Goal: Task Accomplishment & Management: Manage account settings

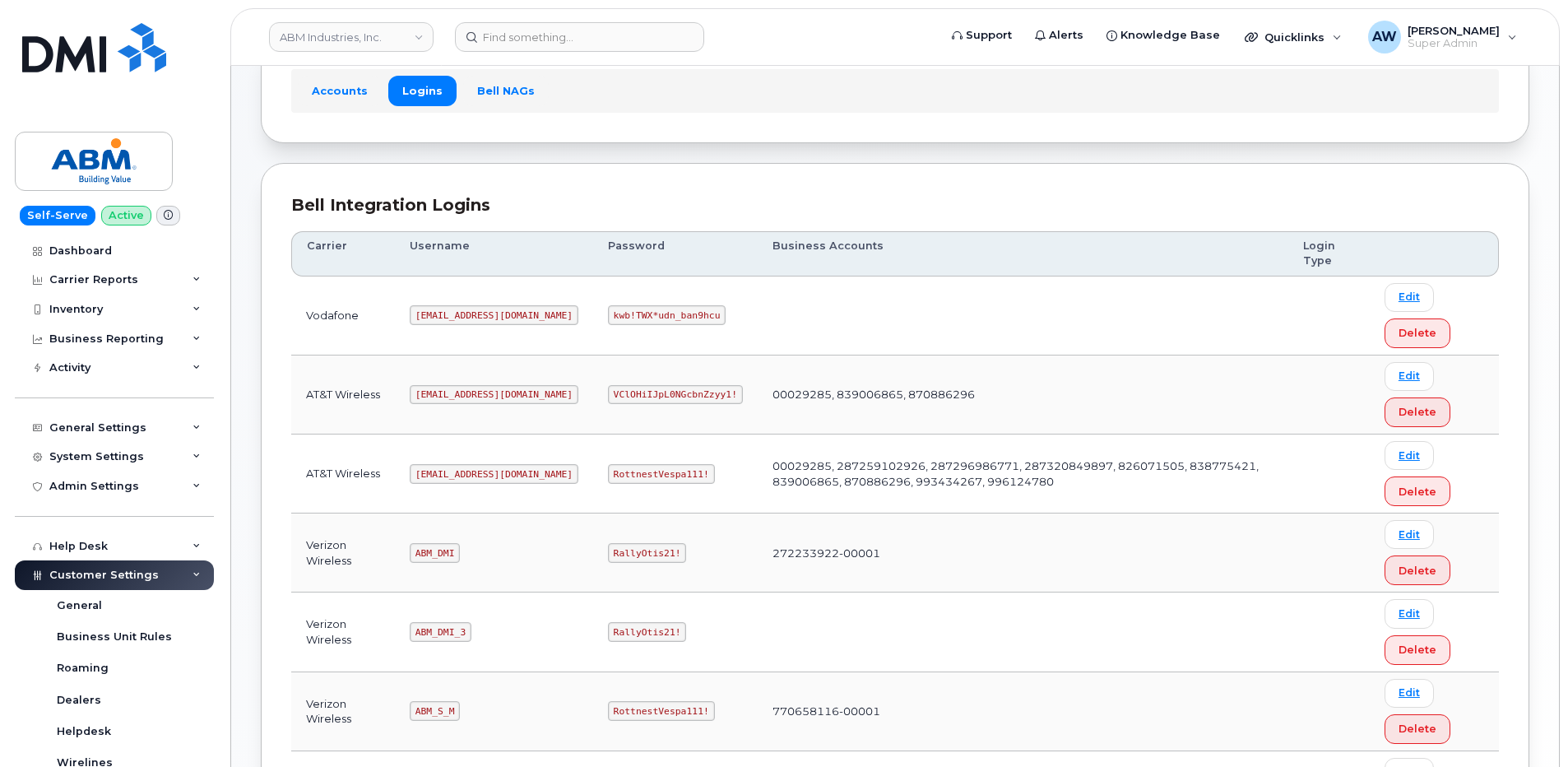
scroll to position [320, 0]
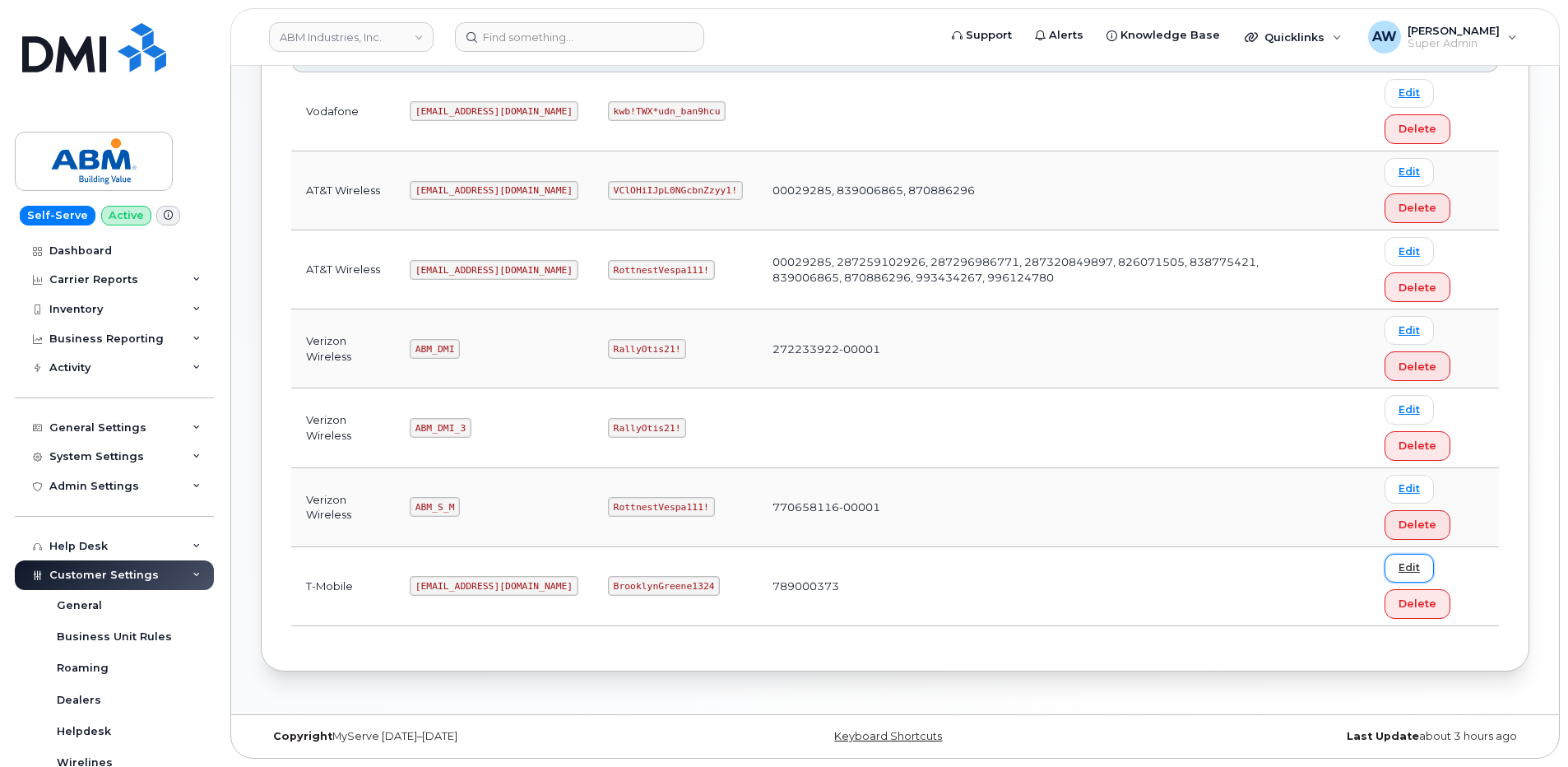
click at [1408, 560] on link "Edit" at bounding box center [1409, 568] width 49 height 29
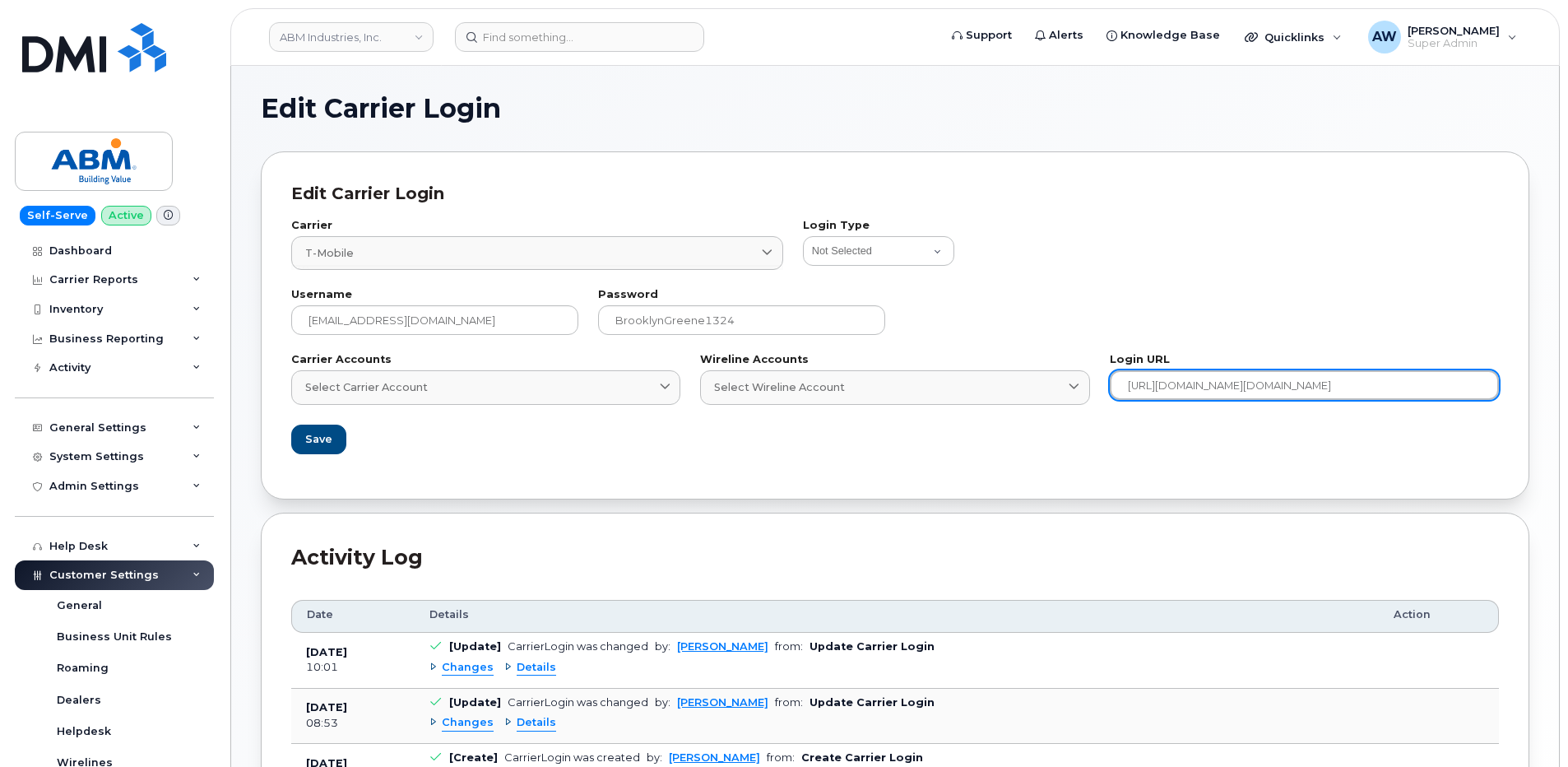
click at [1337, 381] on input "https://account.t-mobile.com/signin/v2/?client_id=TFBBilling&scope=TMO_ID_profi…" at bounding box center [1305, 386] width 390 height 30
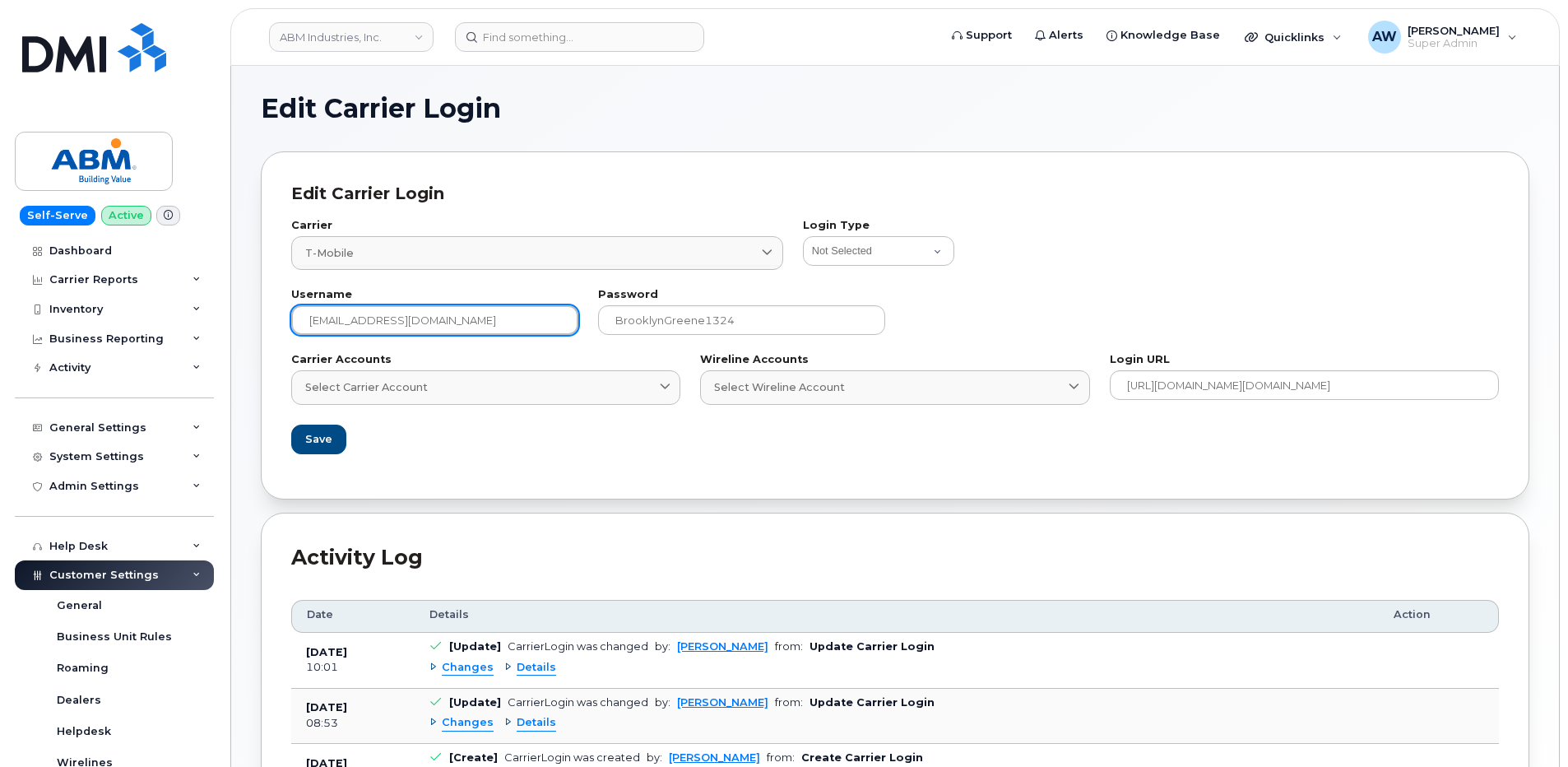
click at [532, 307] on input "abm@dminc.com" at bounding box center [434, 321] width 287 height 30
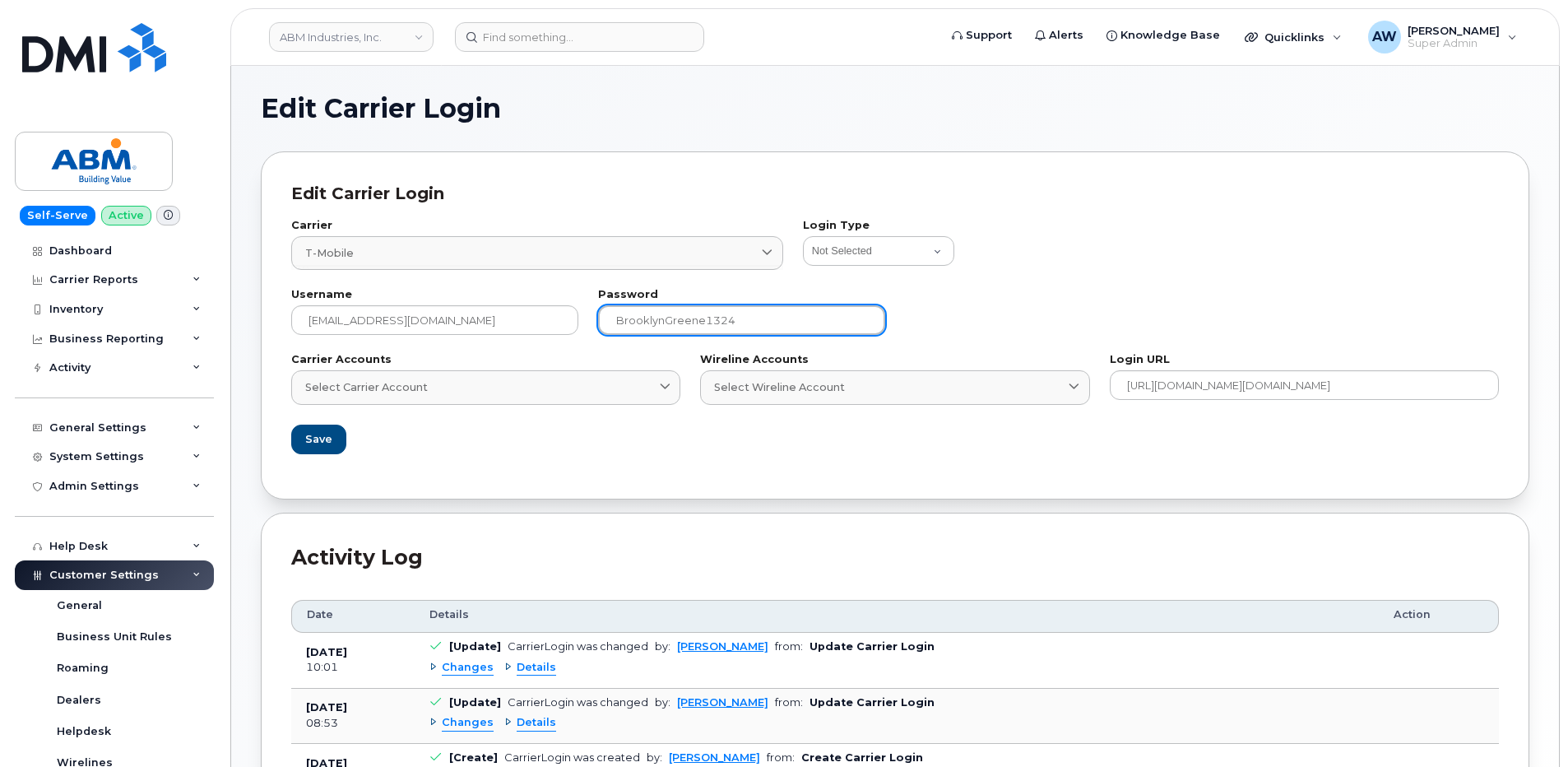
click at [805, 333] on input "BrooklynGreene1324" at bounding box center [742, 321] width 287 height 30
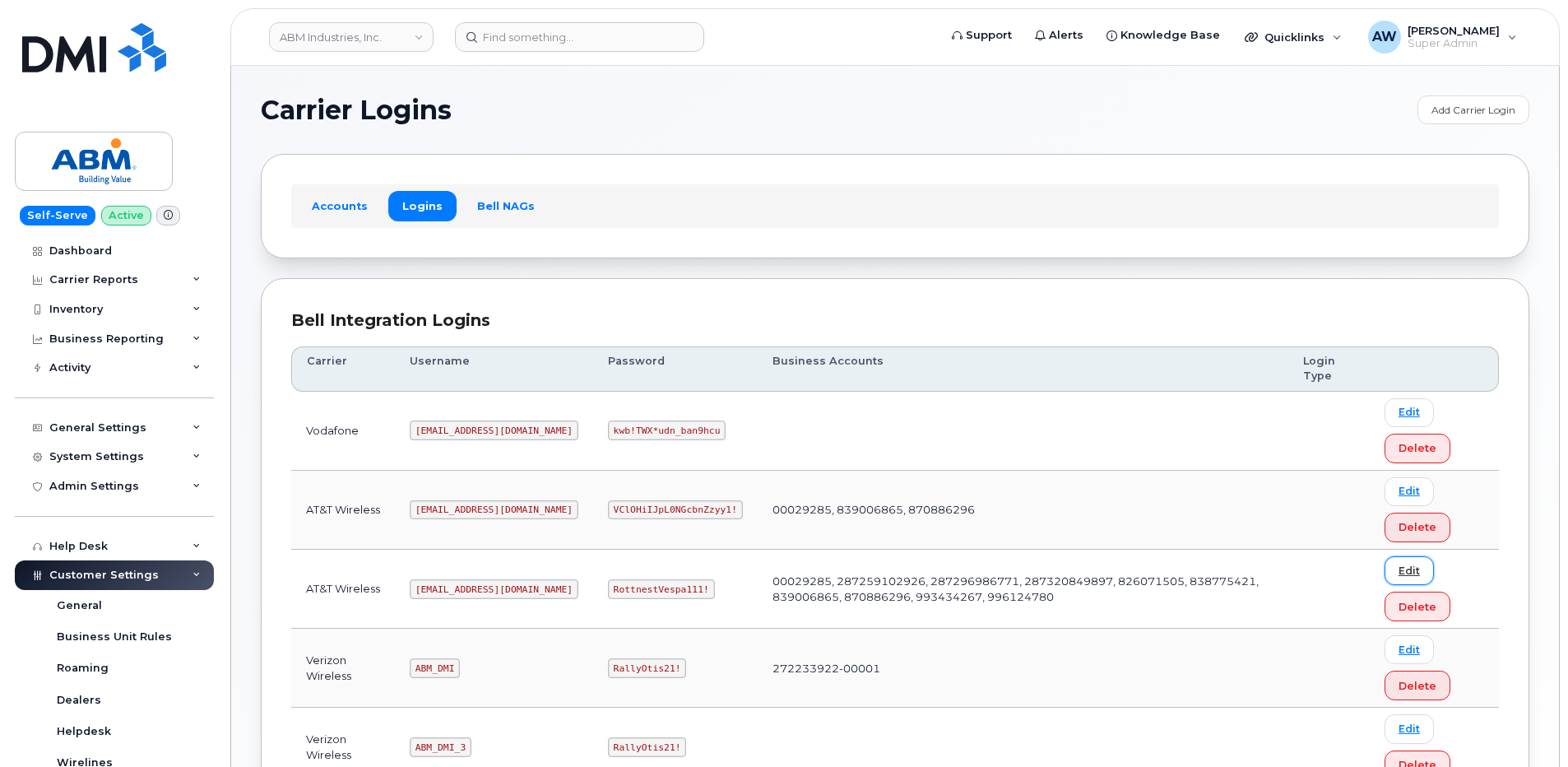
click at [1422, 566] on link "Edit" at bounding box center [1409, 570] width 49 height 29
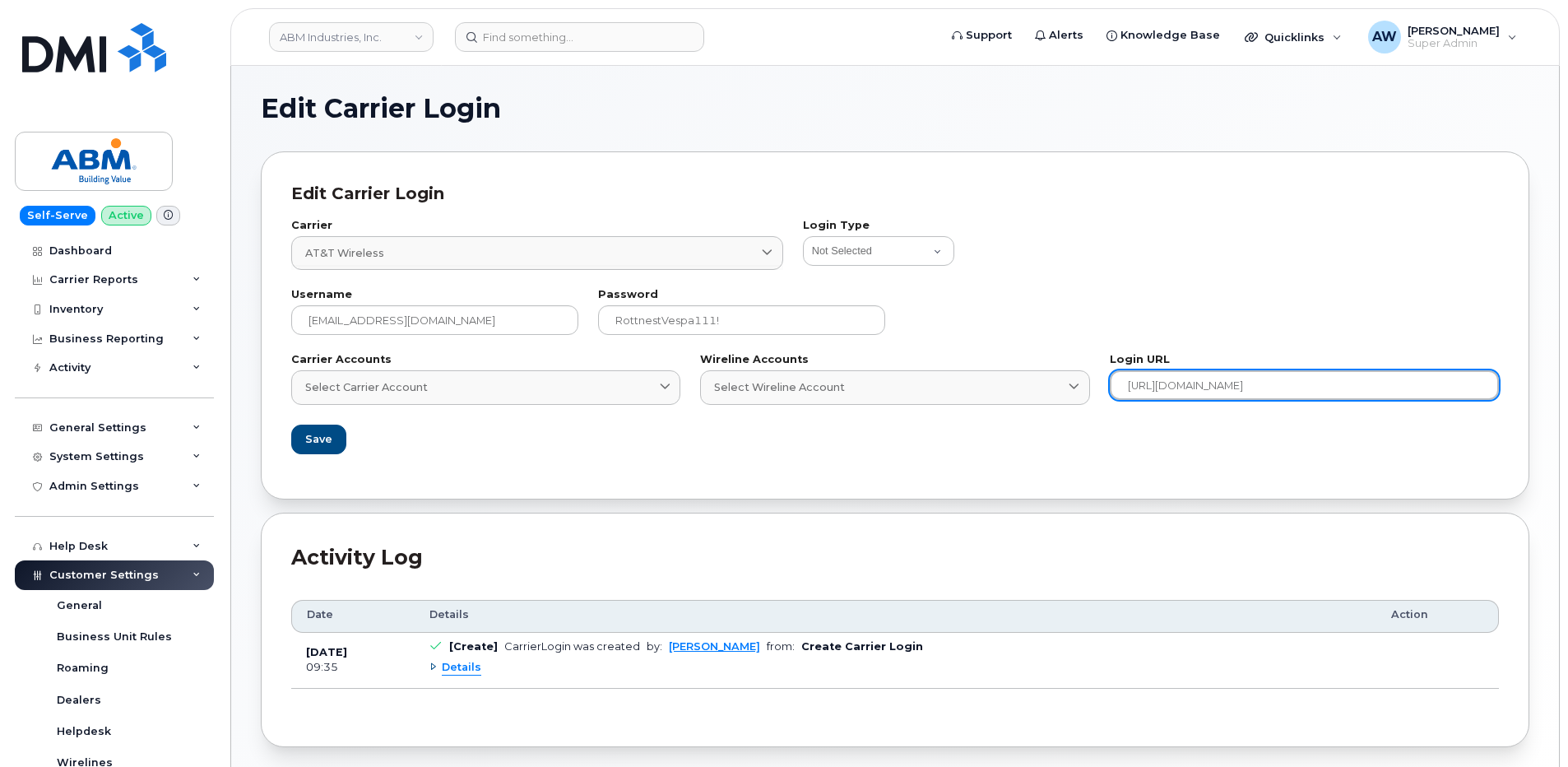
click at [1194, 389] on input "https://www.wireless.att.com/businesscare/" at bounding box center [1305, 386] width 390 height 30
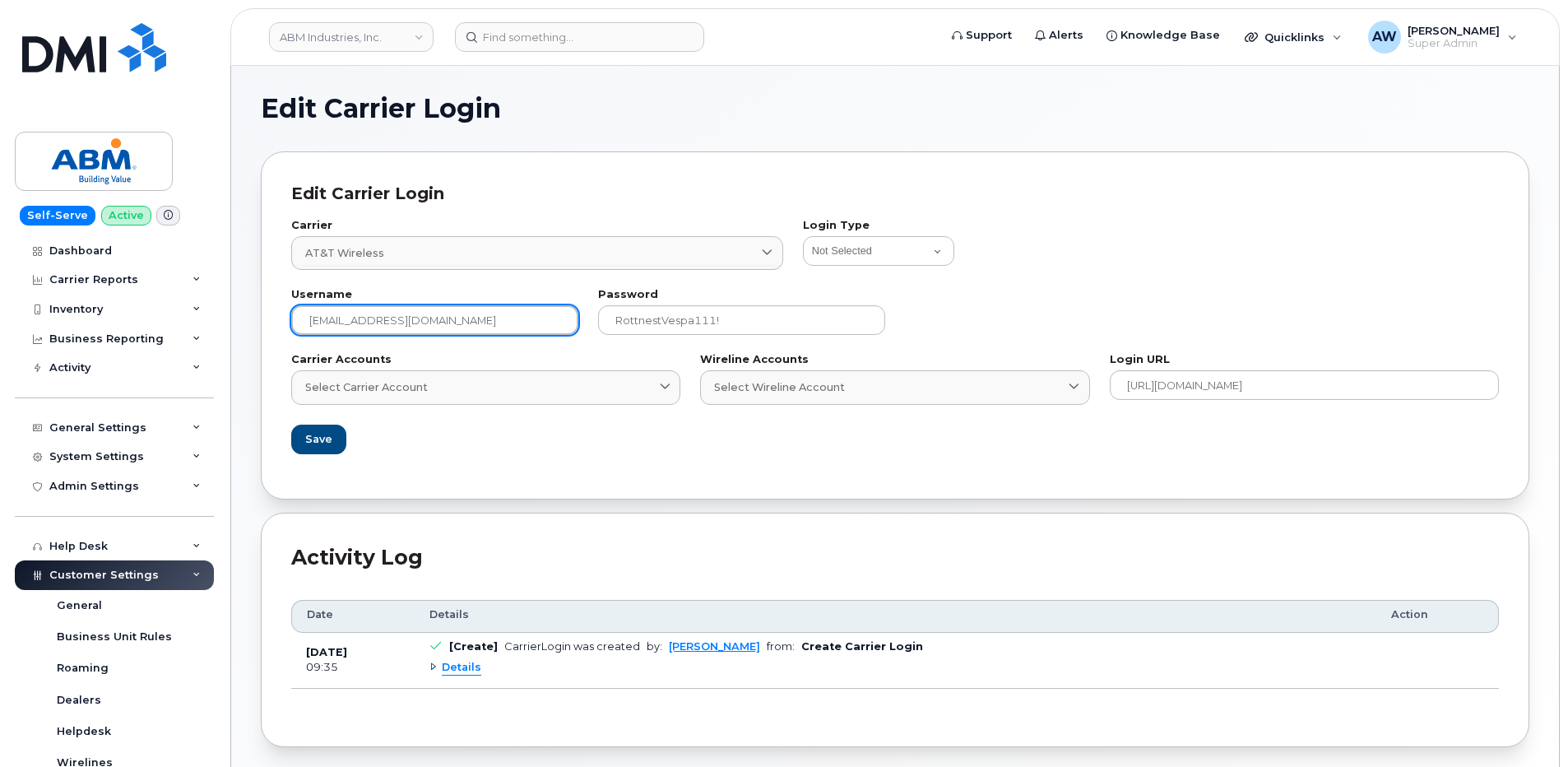
click at [404, 320] on input "abm@dminc.com" at bounding box center [434, 321] width 287 height 30
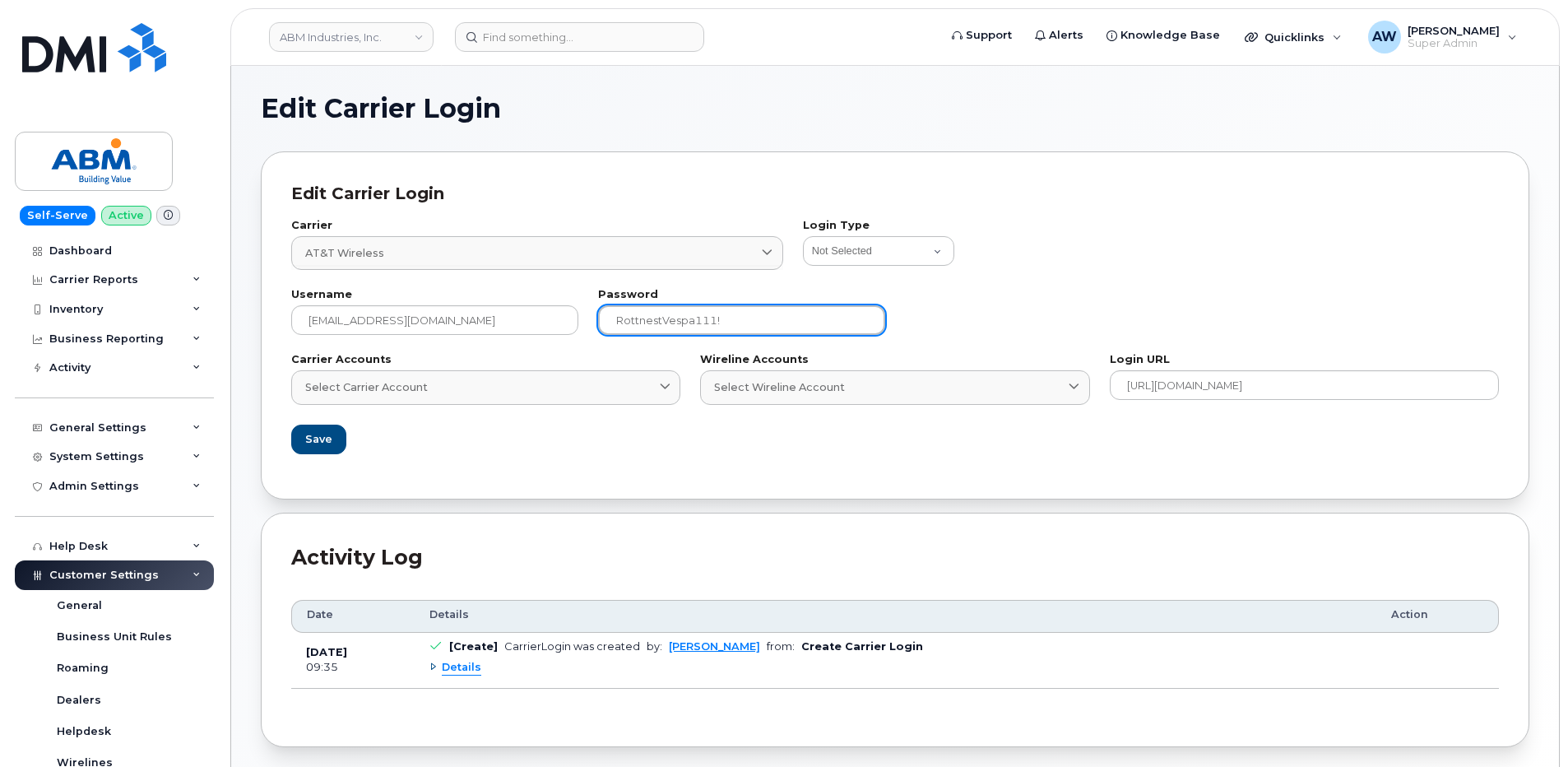
click at [708, 311] on input "RottnestVespa111!" at bounding box center [742, 321] width 287 height 30
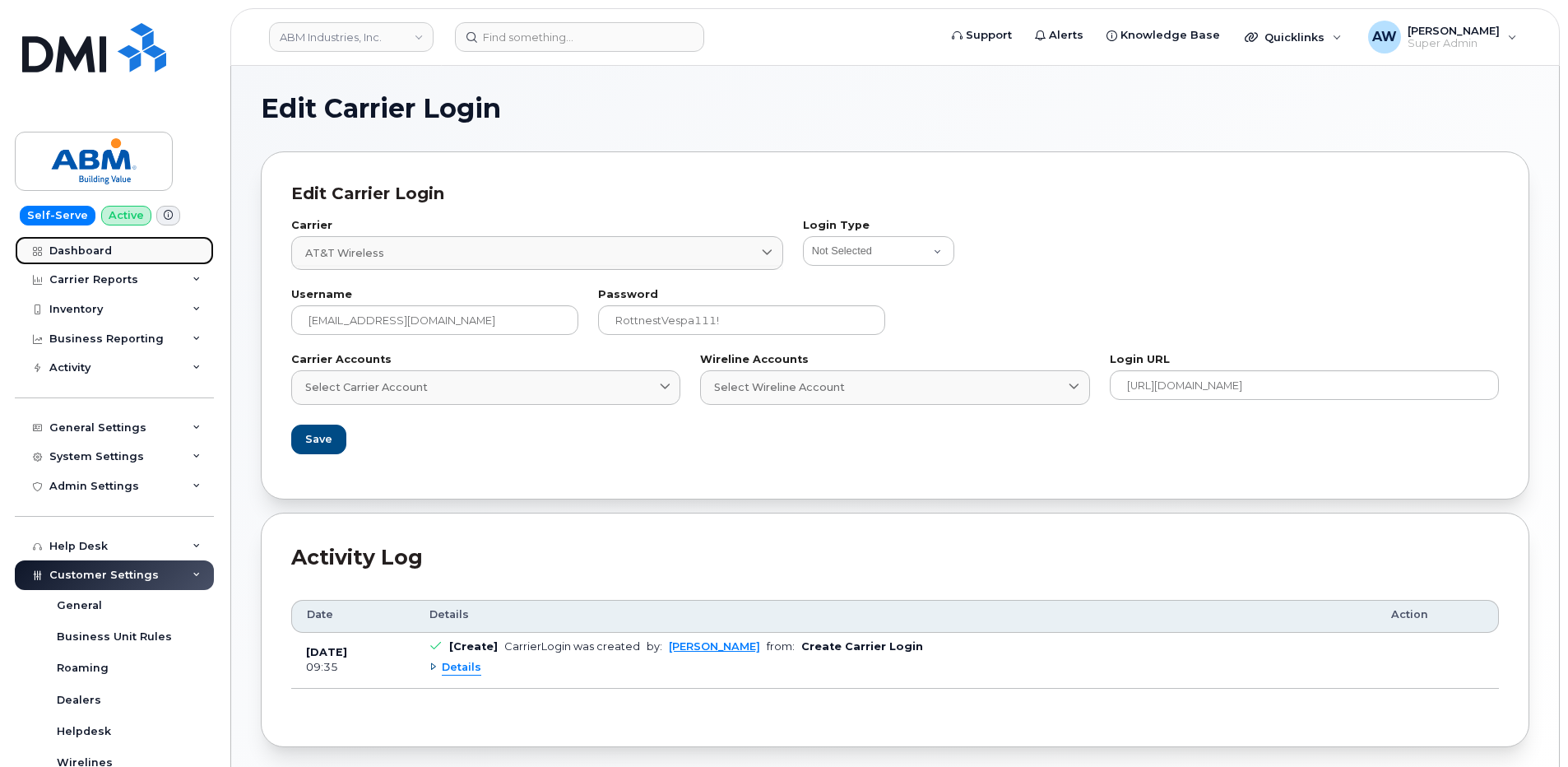
click at [82, 240] on link "Dashboard" at bounding box center [114, 252] width 199 height 30
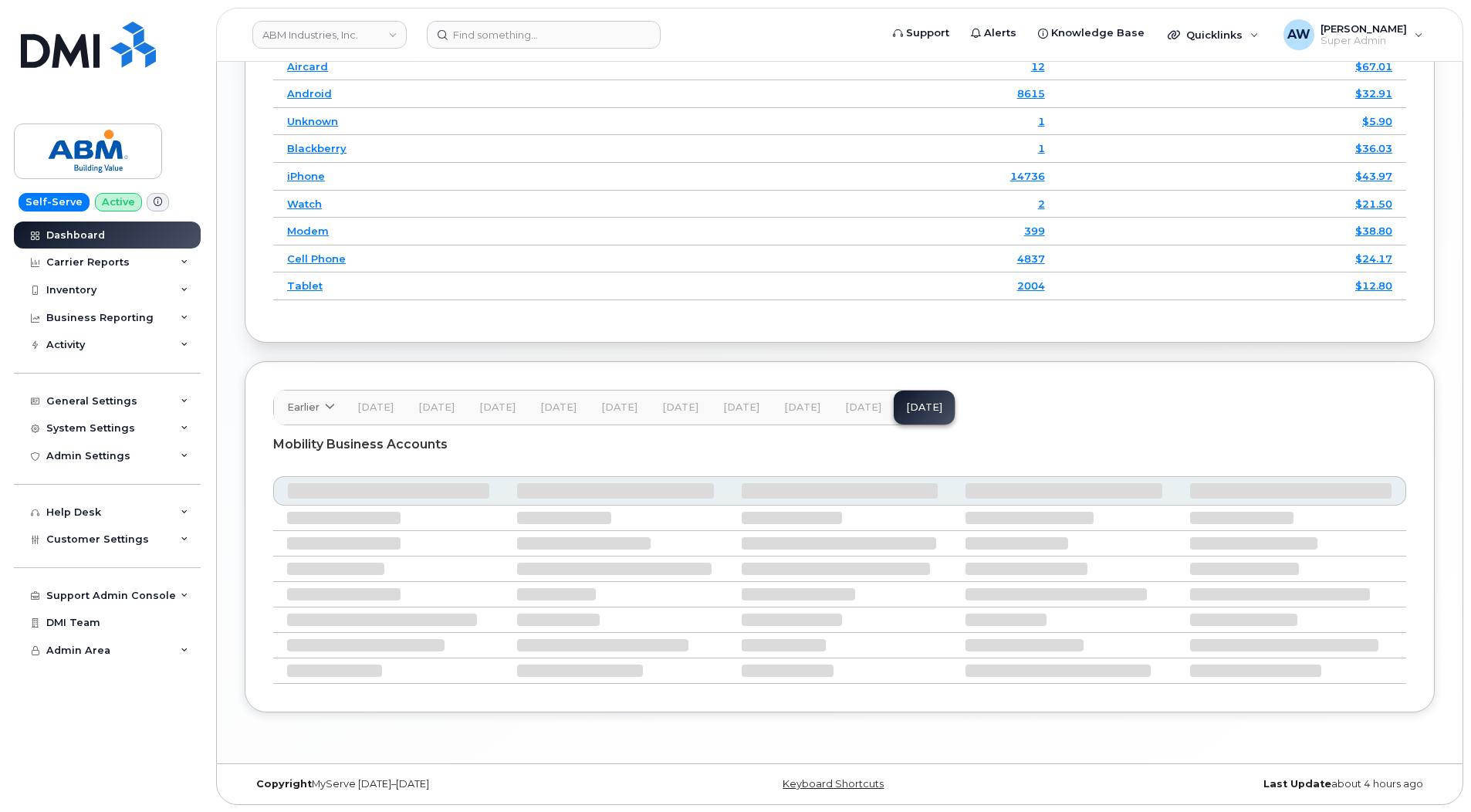
scroll to position [2021, 0]
click at [865, 404] on span "[DATE]" at bounding box center [863, 407] width 36 height 12
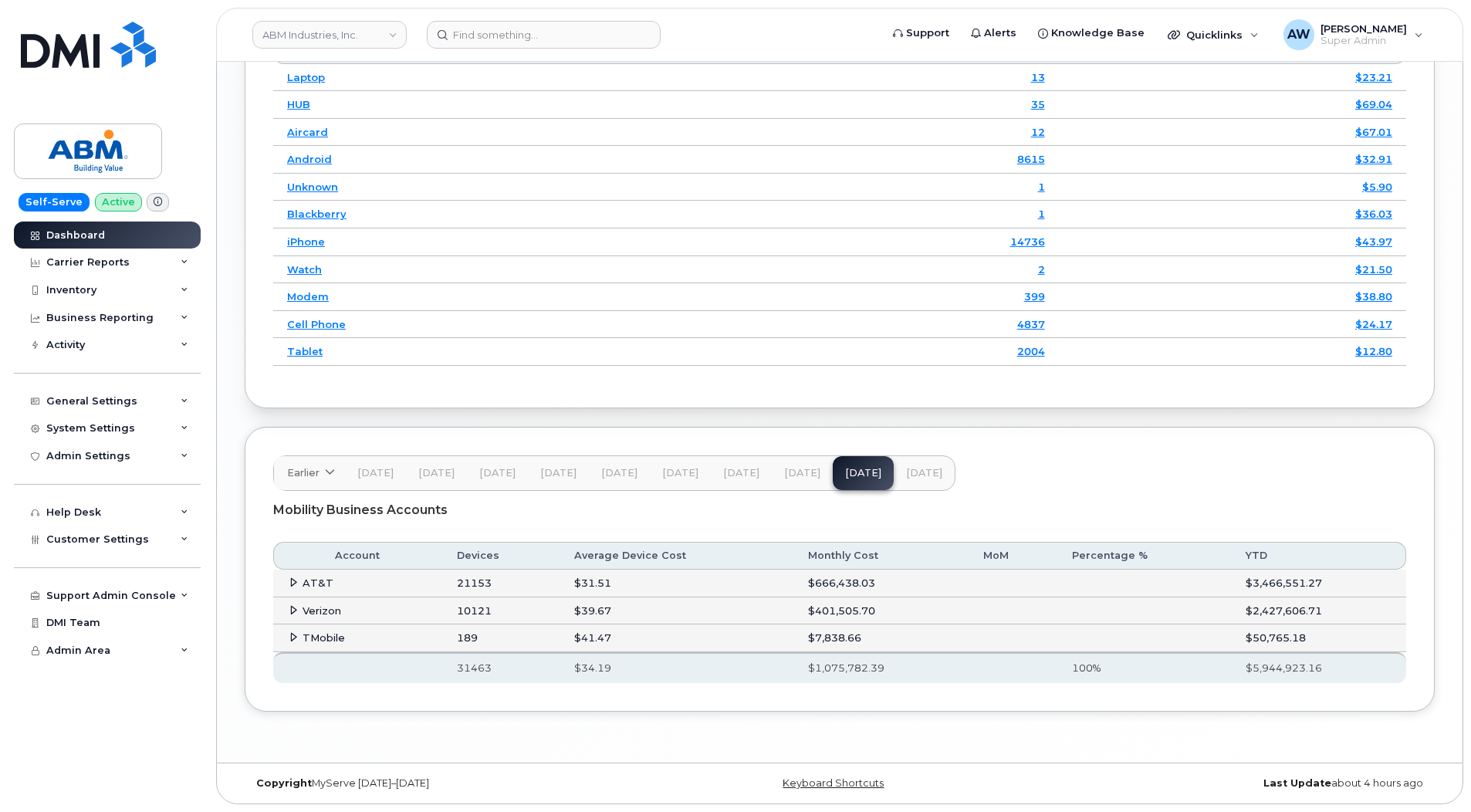
click at [304, 584] on span "AT&T" at bounding box center [319, 582] width 31 height 12
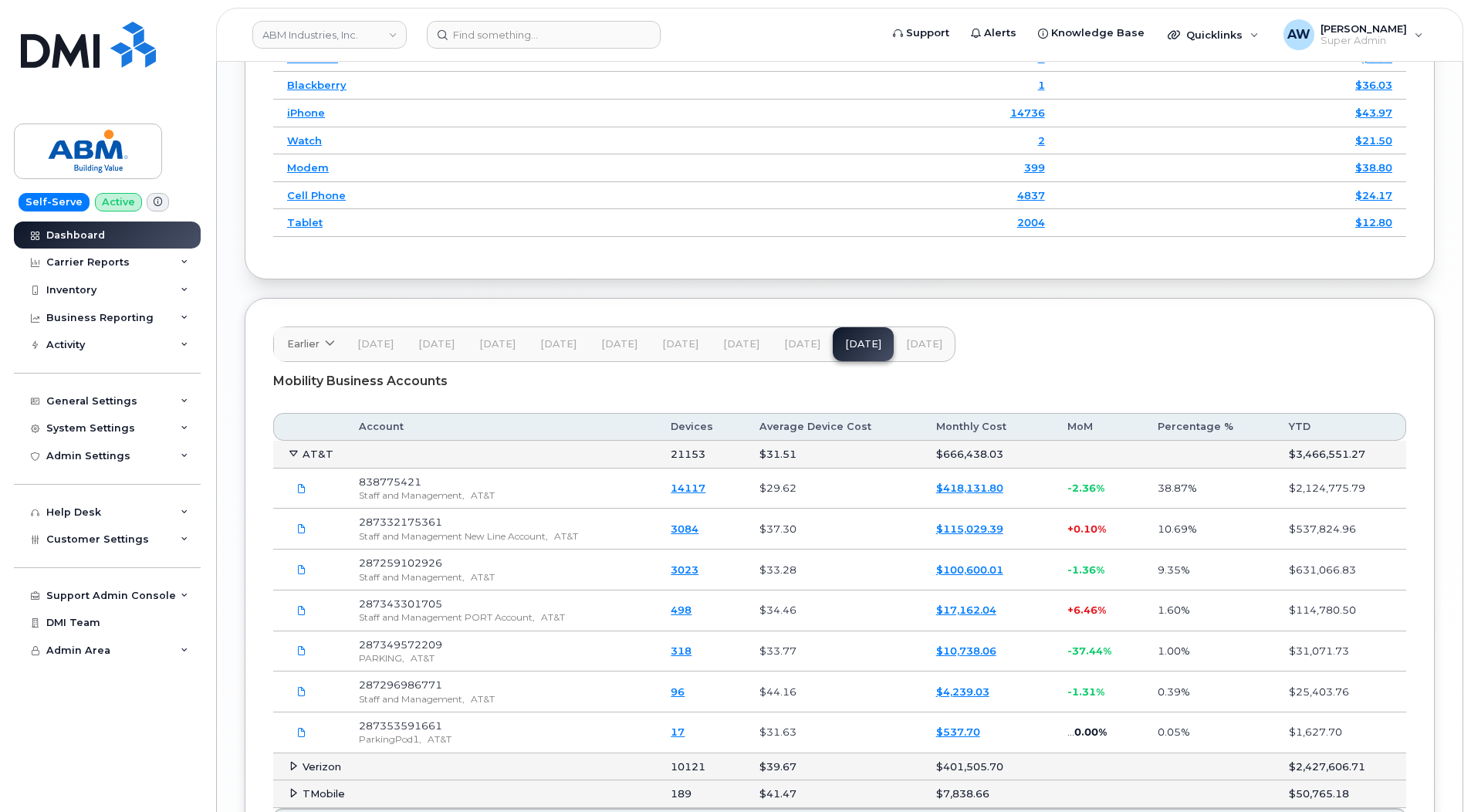
scroll to position [2109, 0]
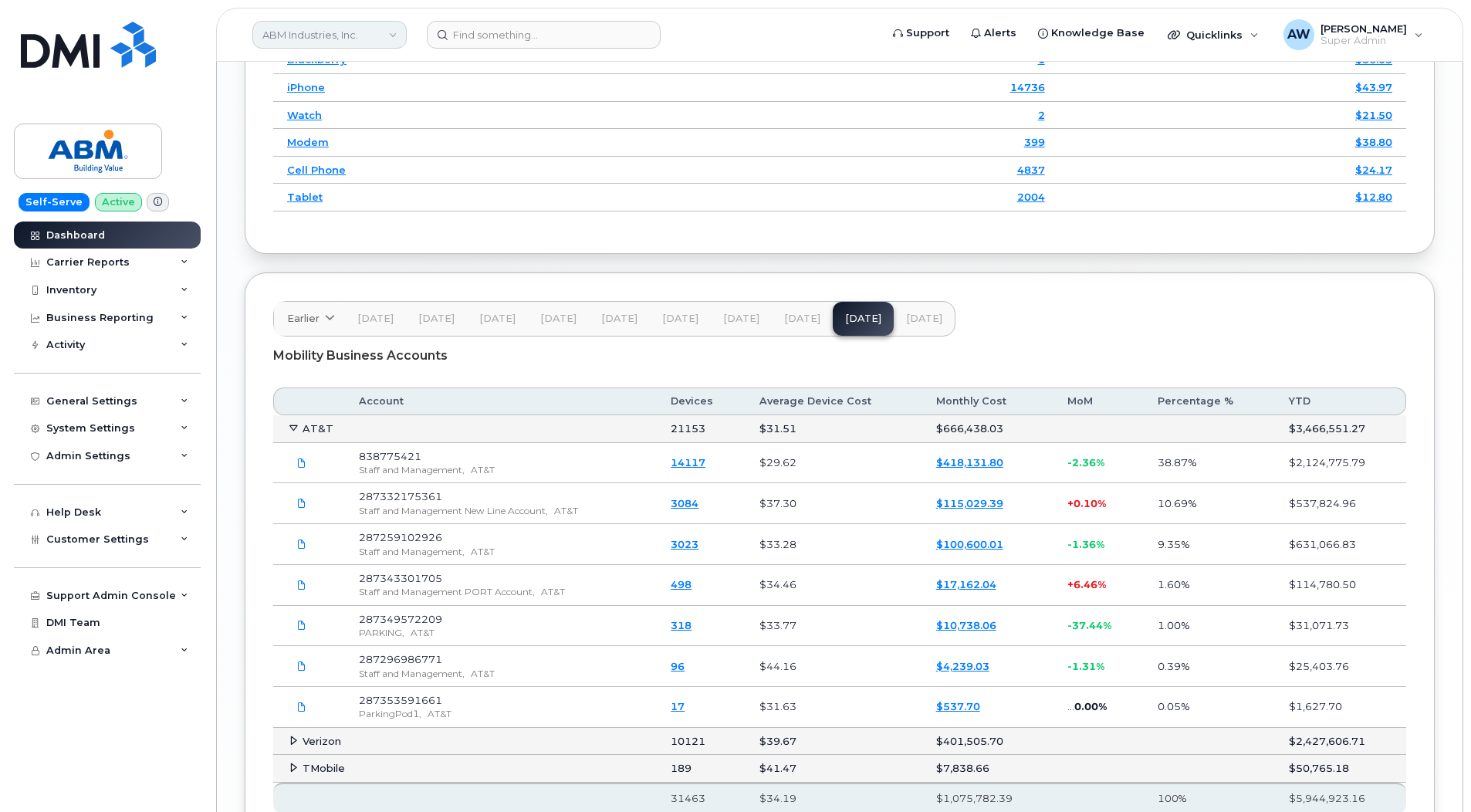
click at [302, 37] on link "ABM Industries, Inc." at bounding box center [329, 35] width 155 height 28
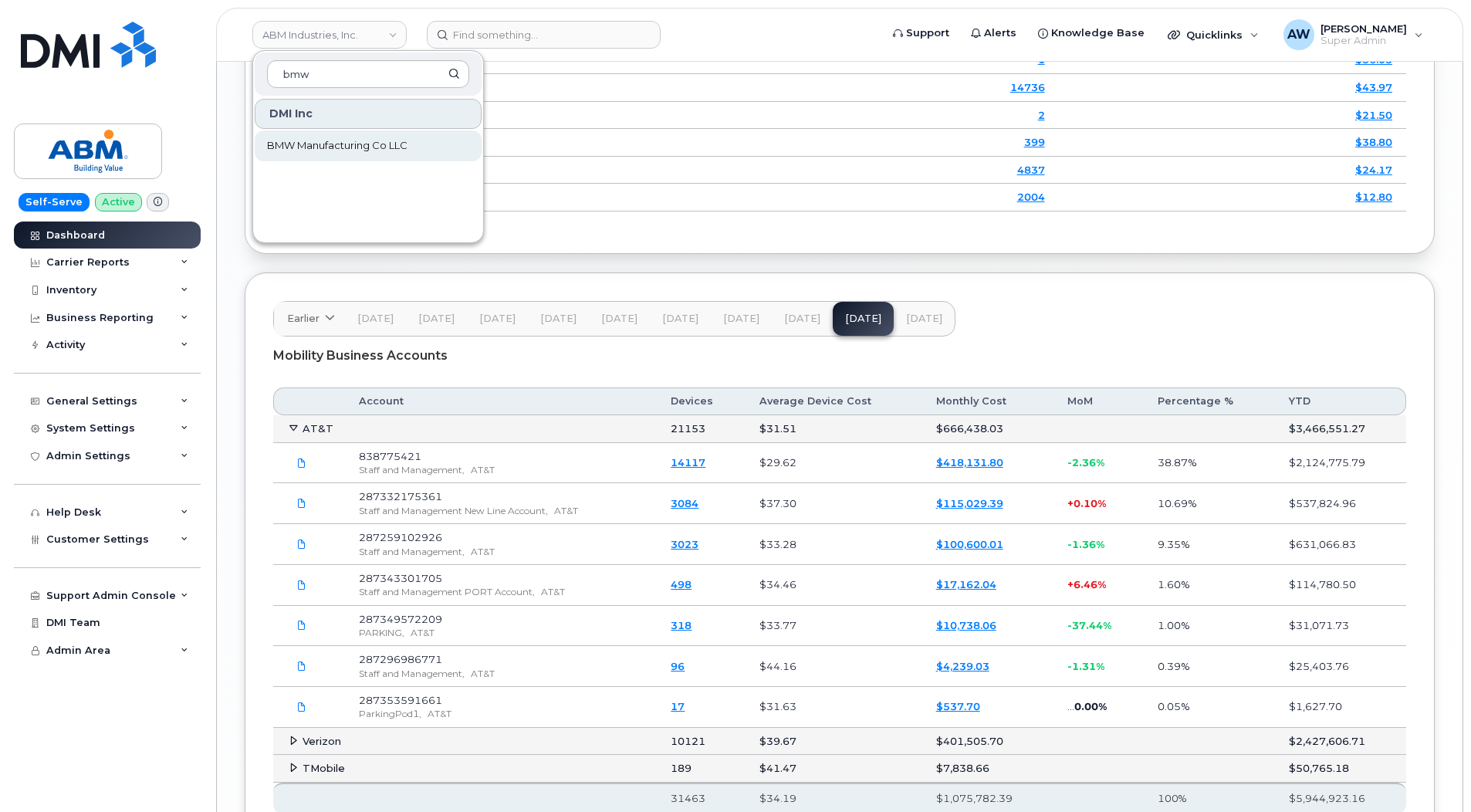
type input "bmw"
click at [305, 158] on link "BMW Manufacturing Co LLC" at bounding box center [368, 146] width 227 height 31
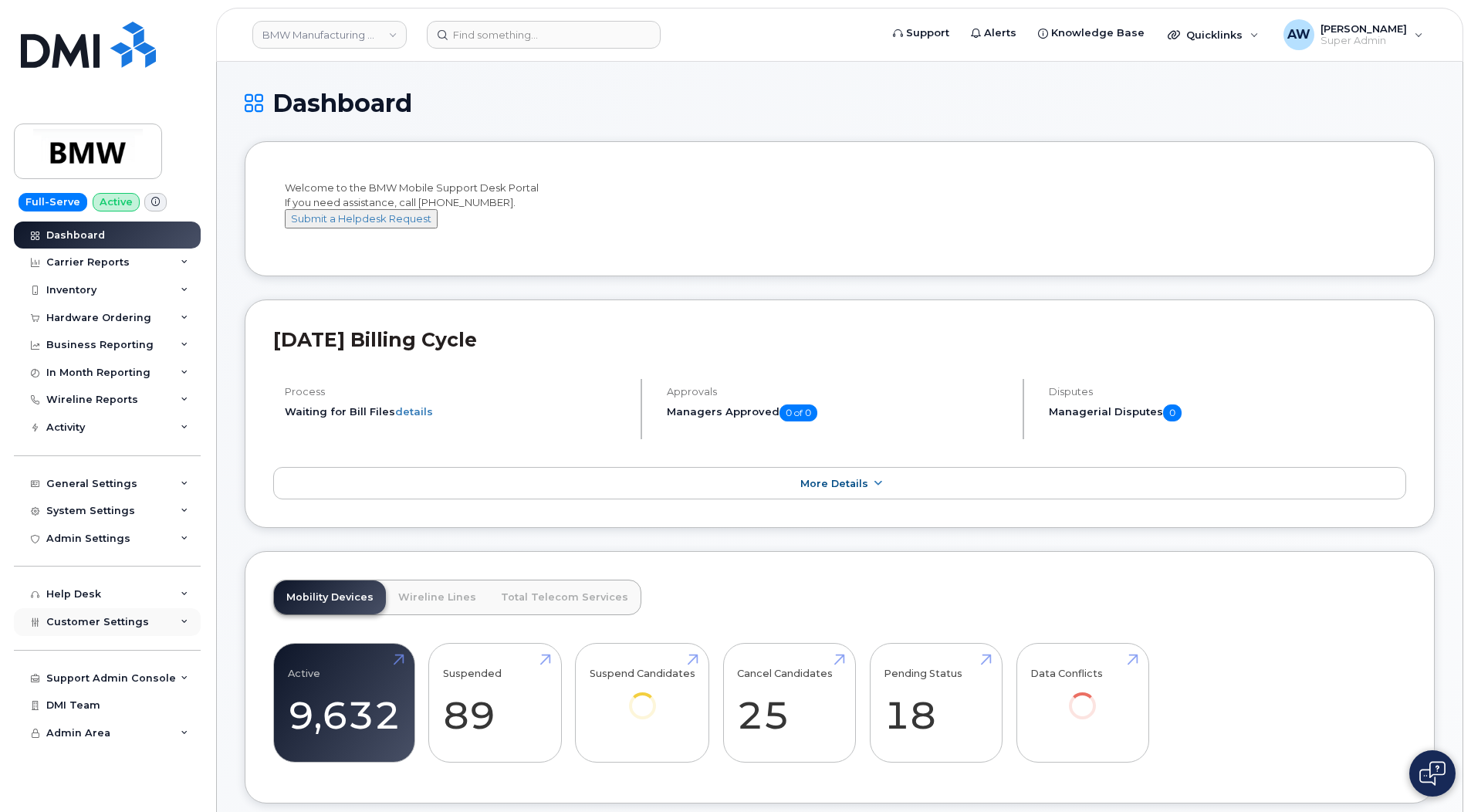
click at [133, 627] on span "Customer Settings" at bounding box center [97, 621] width 102 height 12
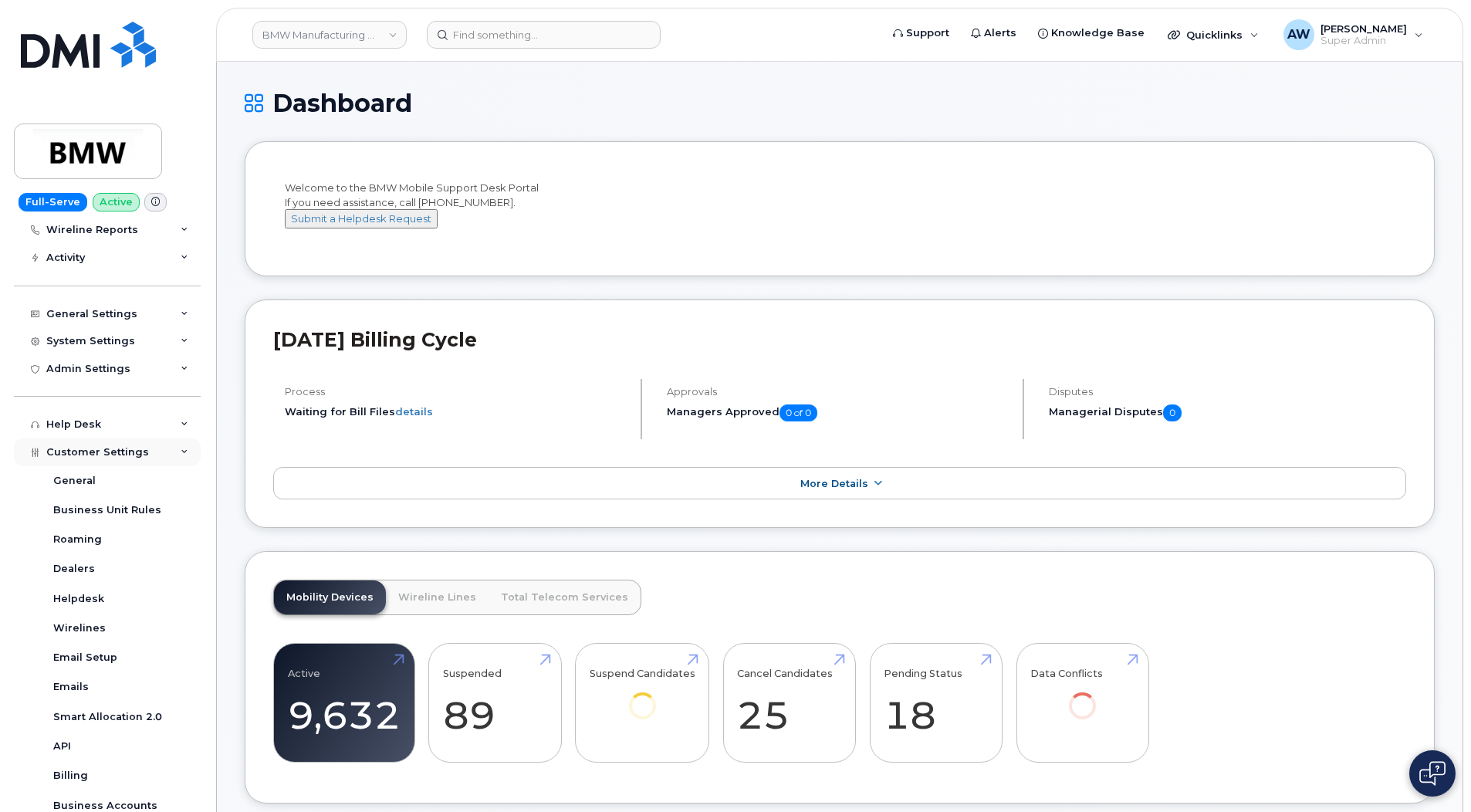
scroll to position [308, 0]
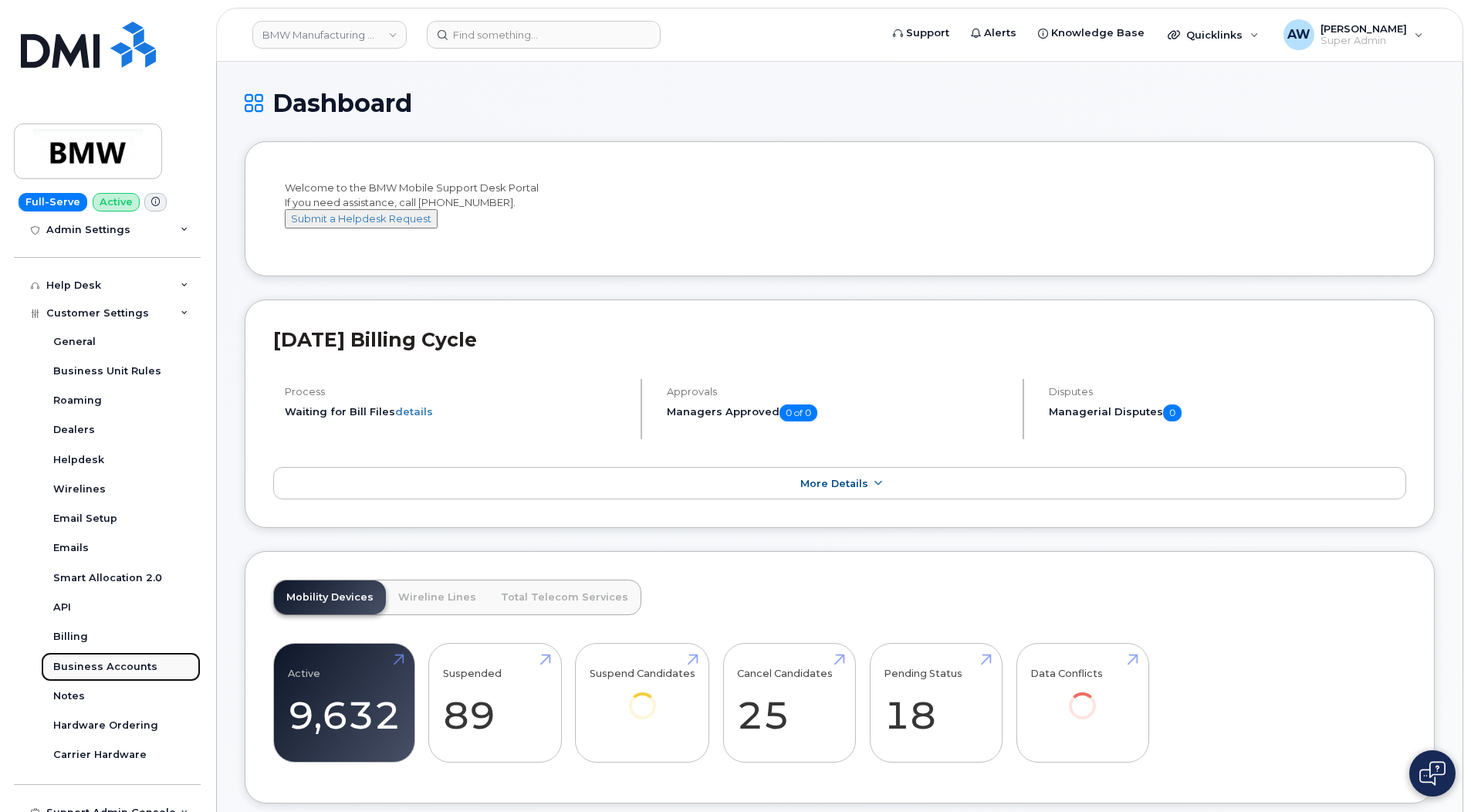
click at [130, 660] on div "Business Accounts" at bounding box center [105, 667] width 104 height 14
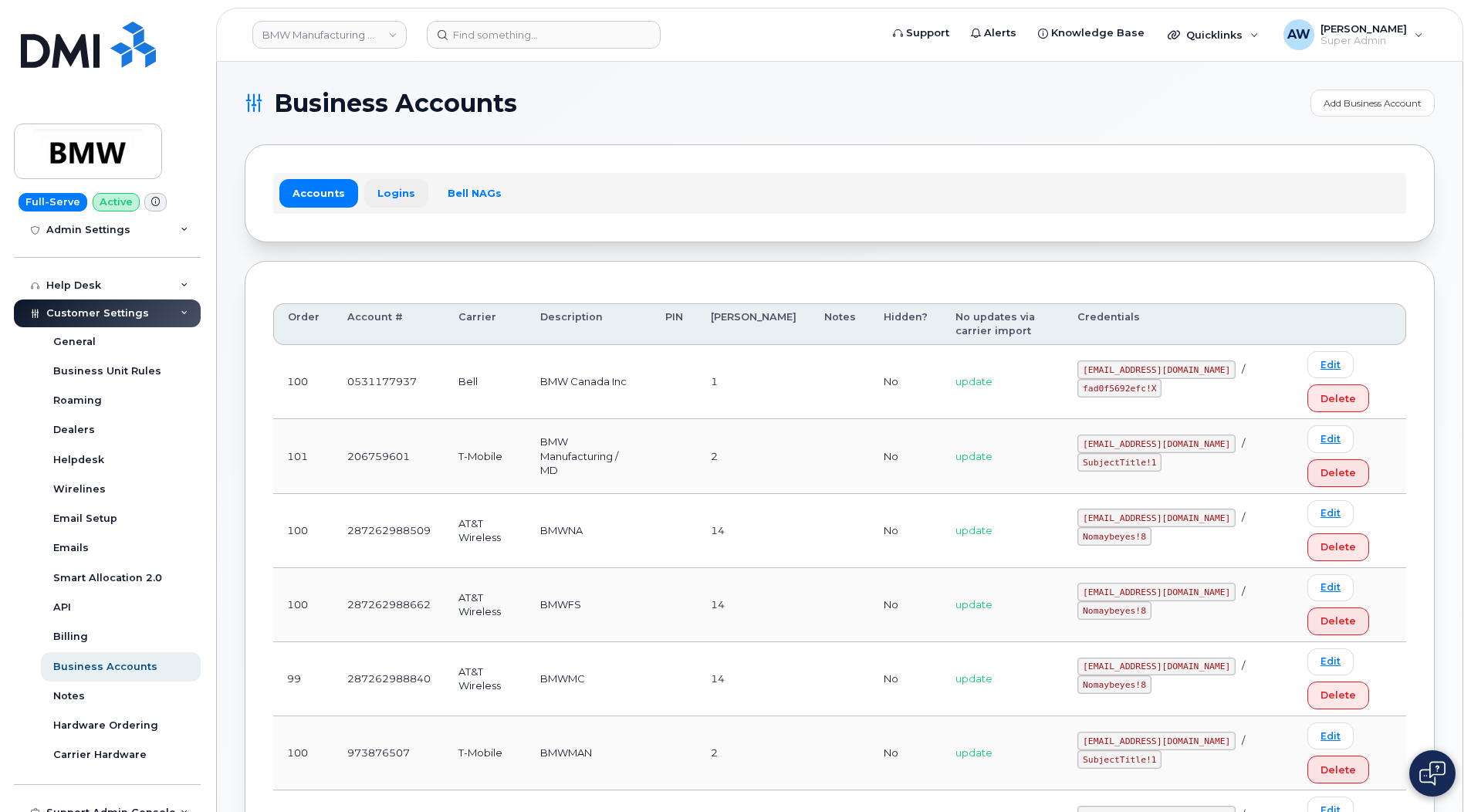
click at [378, 199] on link "Logins" at bounding box center [397, 193] width 64 height 28
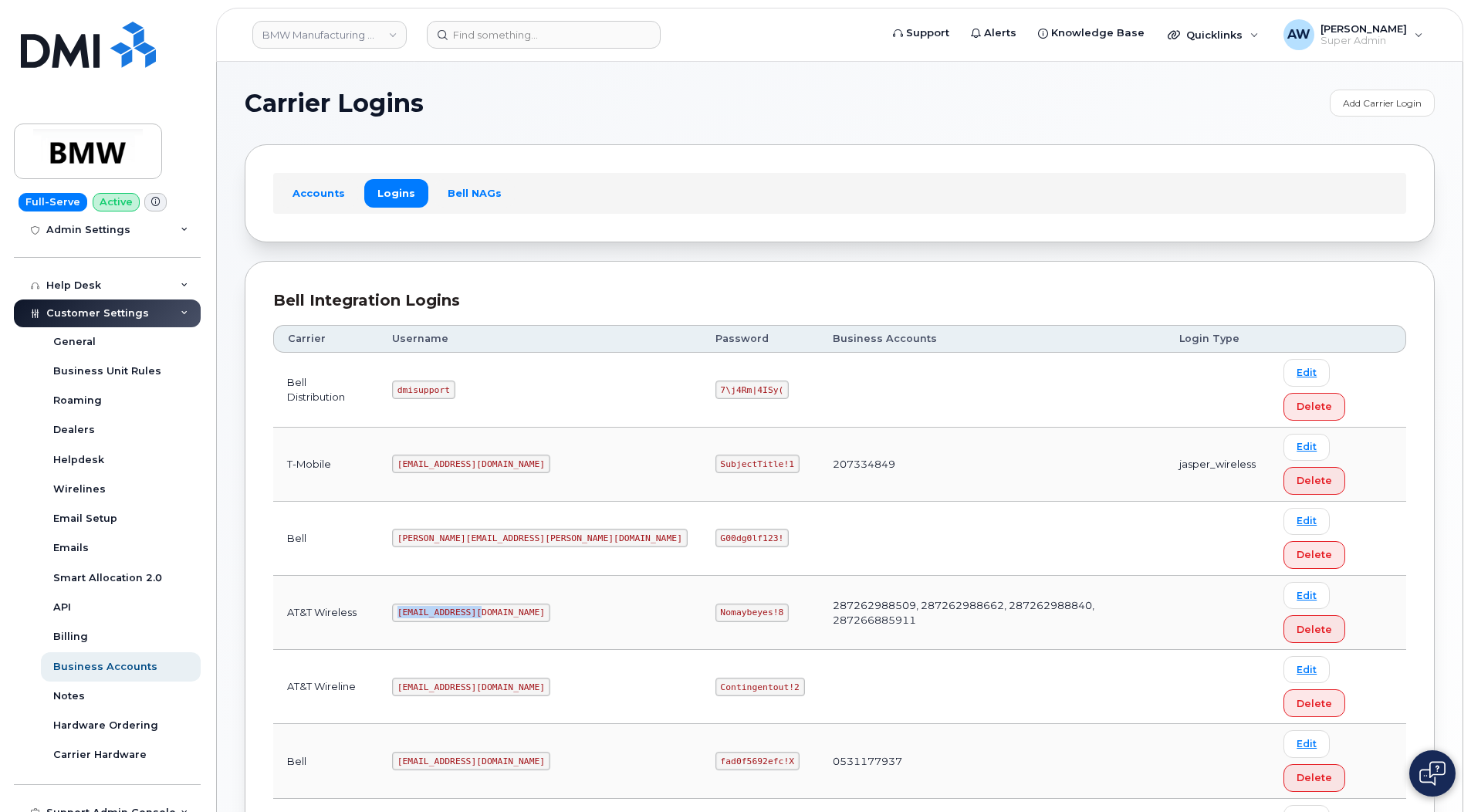
drag, startPoint x: 415, startPoint y: 496, endPoint x: 508, endPoint y: 492, distance: 93.1
click at [508, 575] on td "MS-BMW@dminc.com" at bounding box center [540, 612] width 323 height 74
click at [715, 604] on code "Nomaybeyes!8" at bounding box center [752, 613] width 73 height 19
drag, startPoint x: 583, startPoint y: 497, endPoint x: 637, endPoint y: 496, distance: 54.0
click at [715, 604] on code "Nomaybeyes!8" at bounding box center [752, 613] width 73 height 19
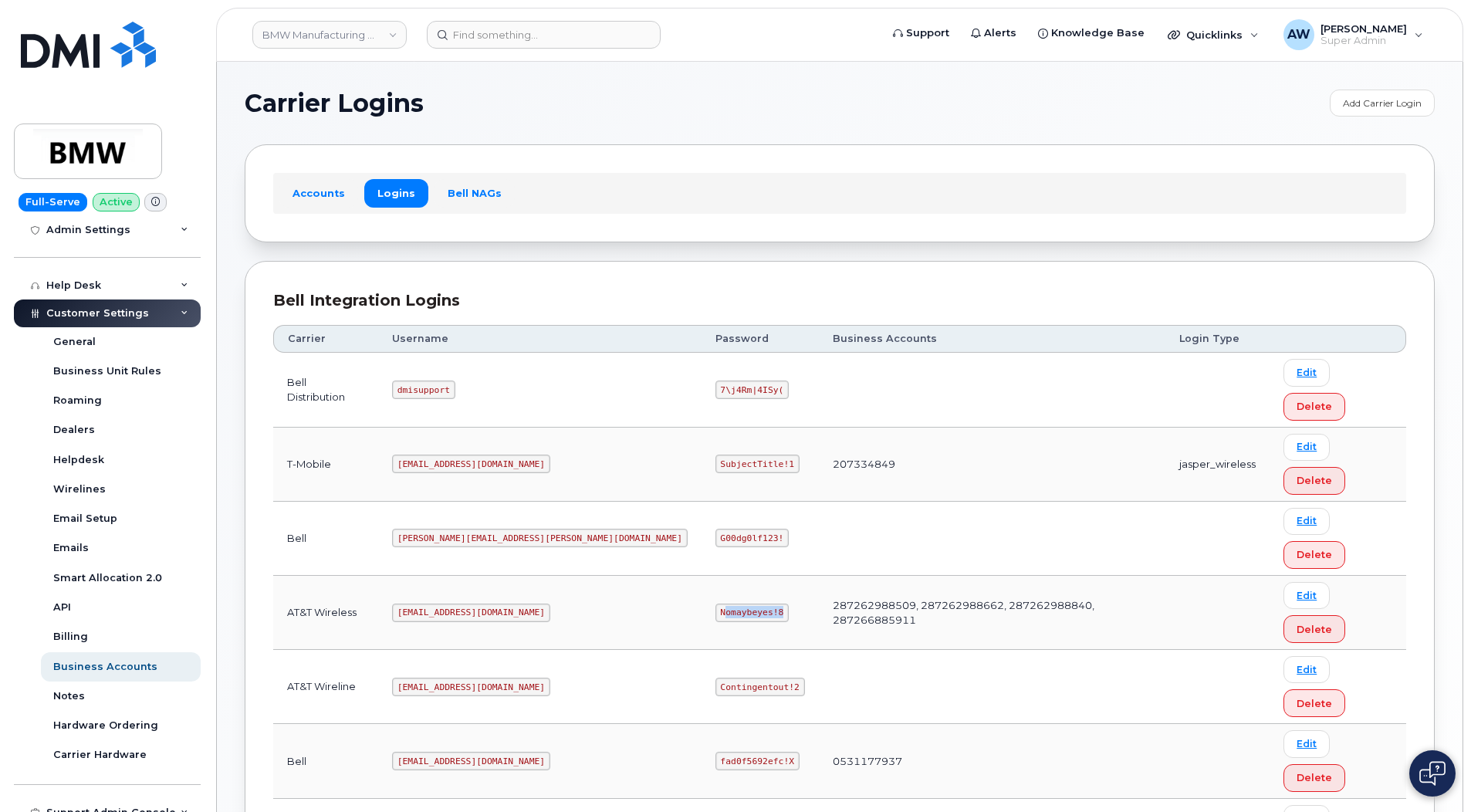
click at [715, 604] on code "Nomaybeyes!8" at bounding box center [752, 613] width 73 height 19
drag, startPoint x: 579, startPoint y: 496, endPoint x: 646, endPoint y: 491, distance: 67.2
click at [702, 575] on td "Nomaybeyes!8" at bounding box center [760, 612] width 117 height 74
copy code "Nomaybeyes!8"
click at [359, 33] on link "BMW Manufacturing Co LLC" at bounding box center [329, 35] width 155 height 28
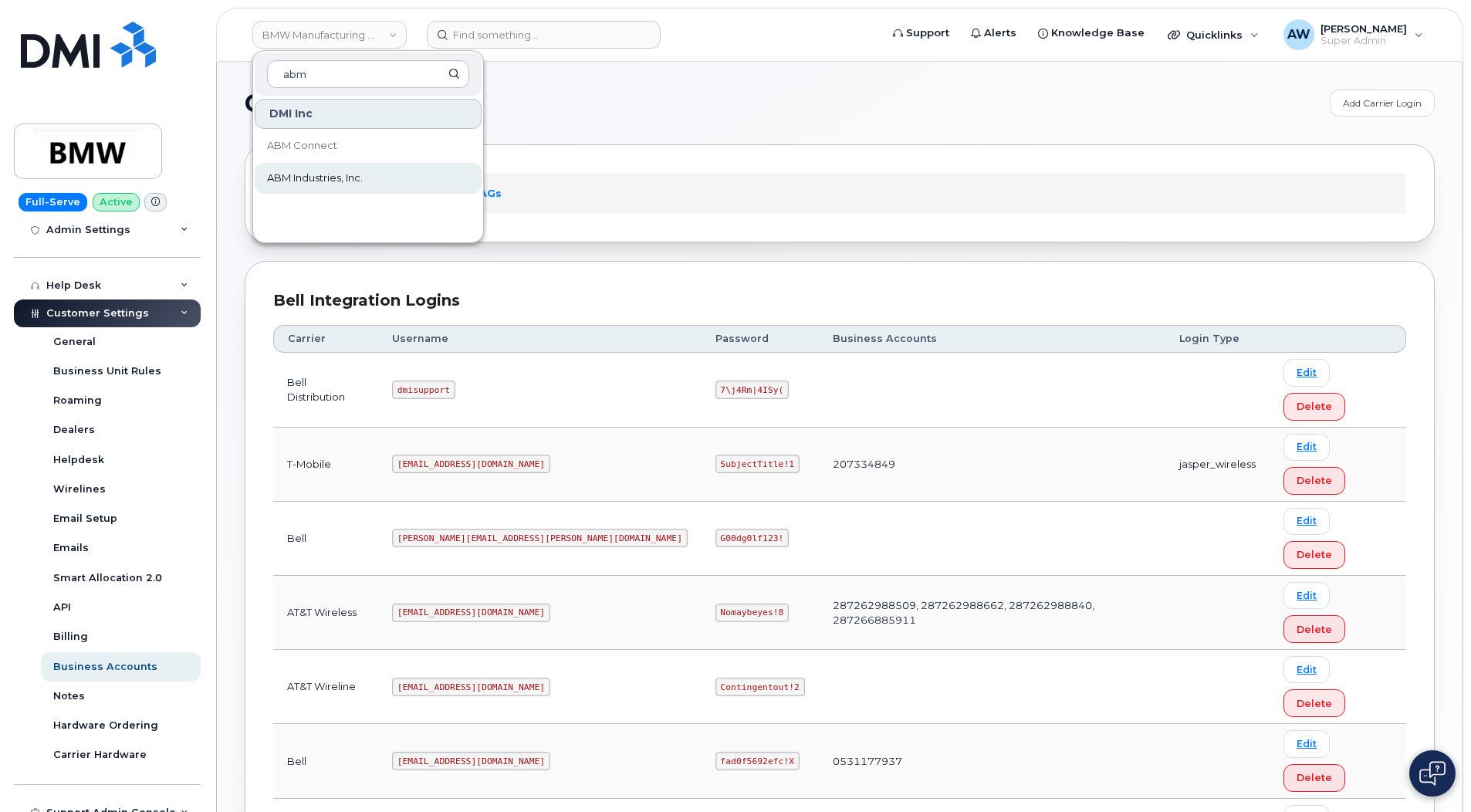
type input "abm"
click at [387, 169] on link "ABM Industries, Inc." at bounding box center [368, 179] width 227 height 31
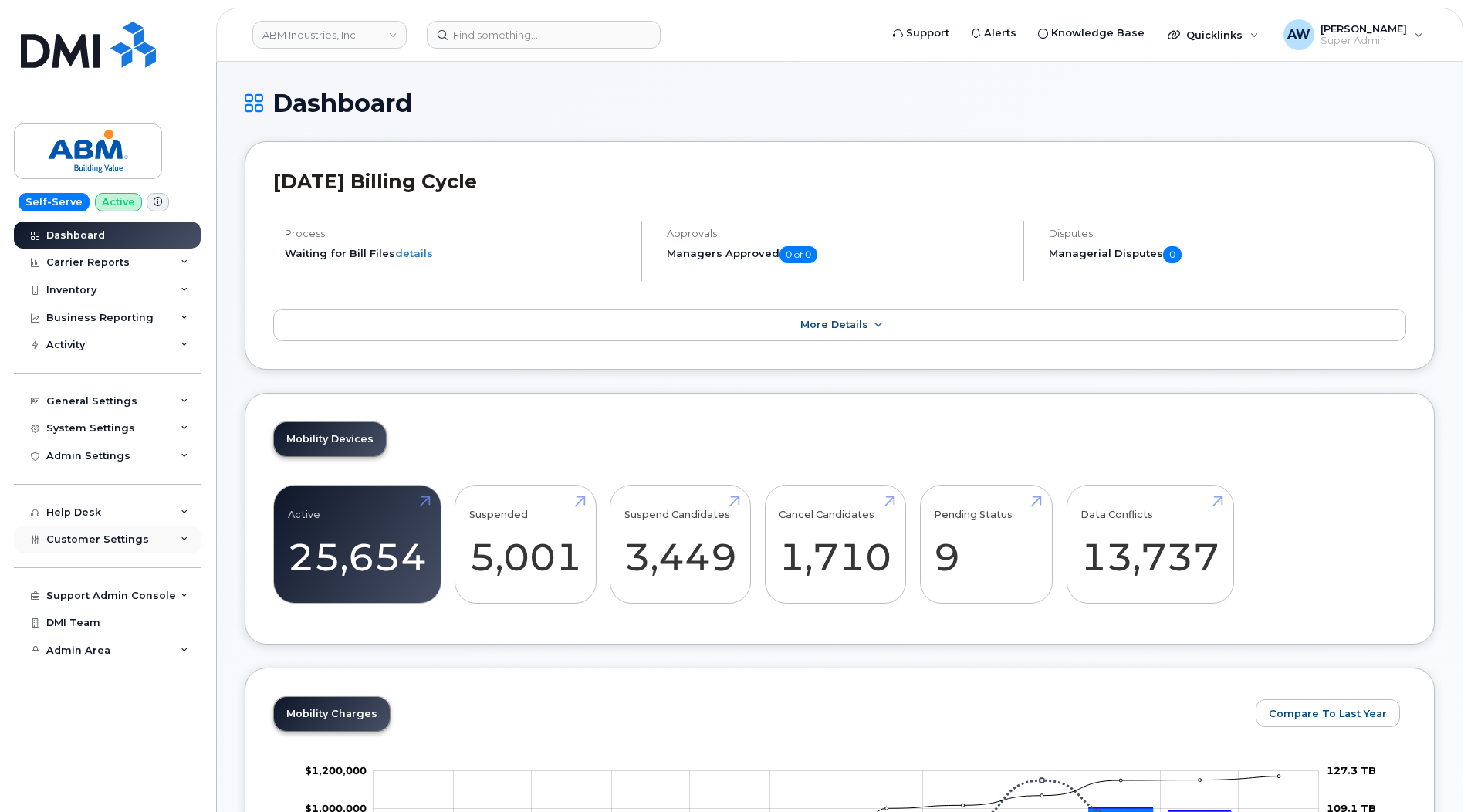
click at [118, 529] on div "Customer Settings" at bounding box center [107, 540] width 187 height 28
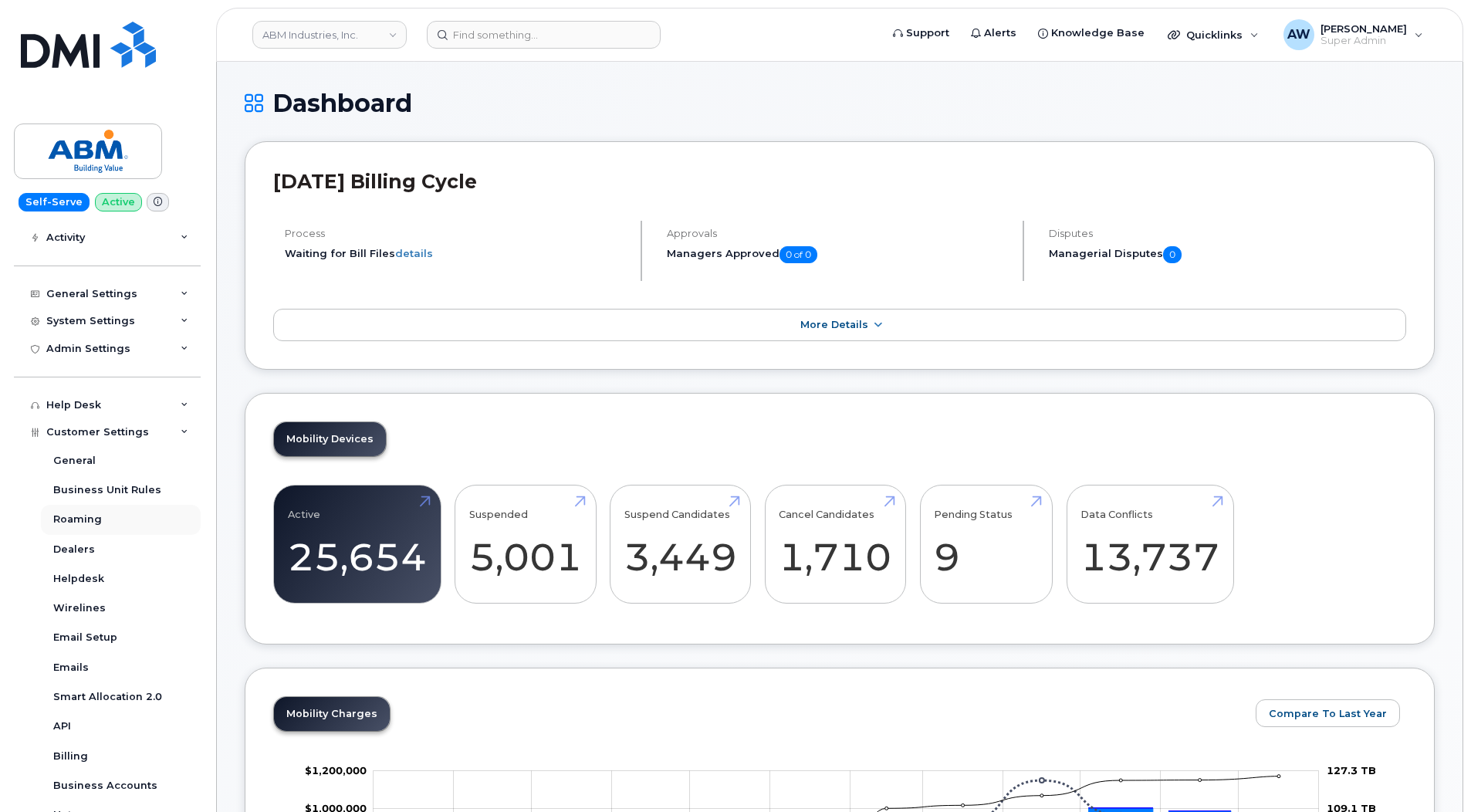
scroll to position [295, 0]
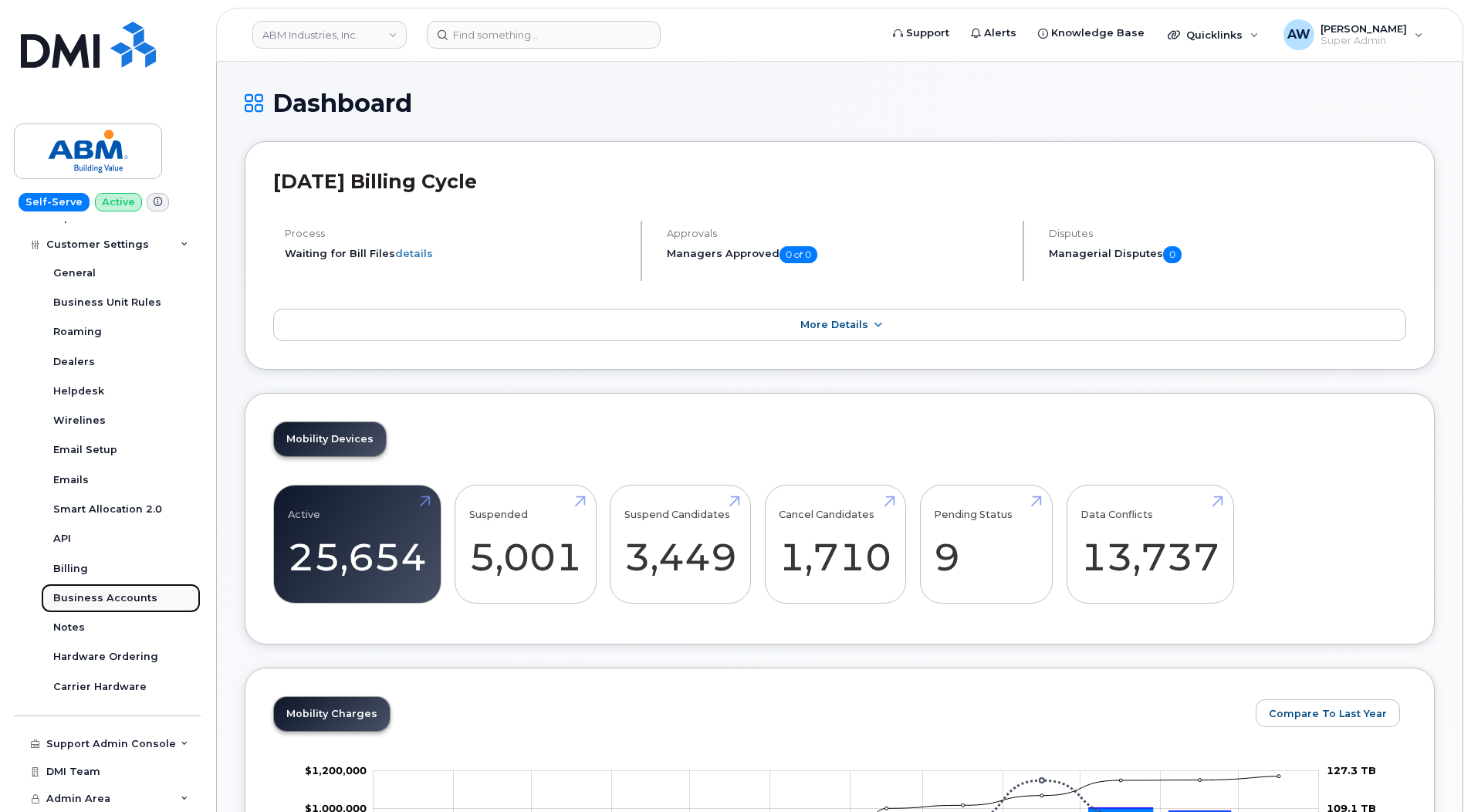
click at [126, 597] on div "Business Accounts" at bounding box center [105, 598] width 104 height 14
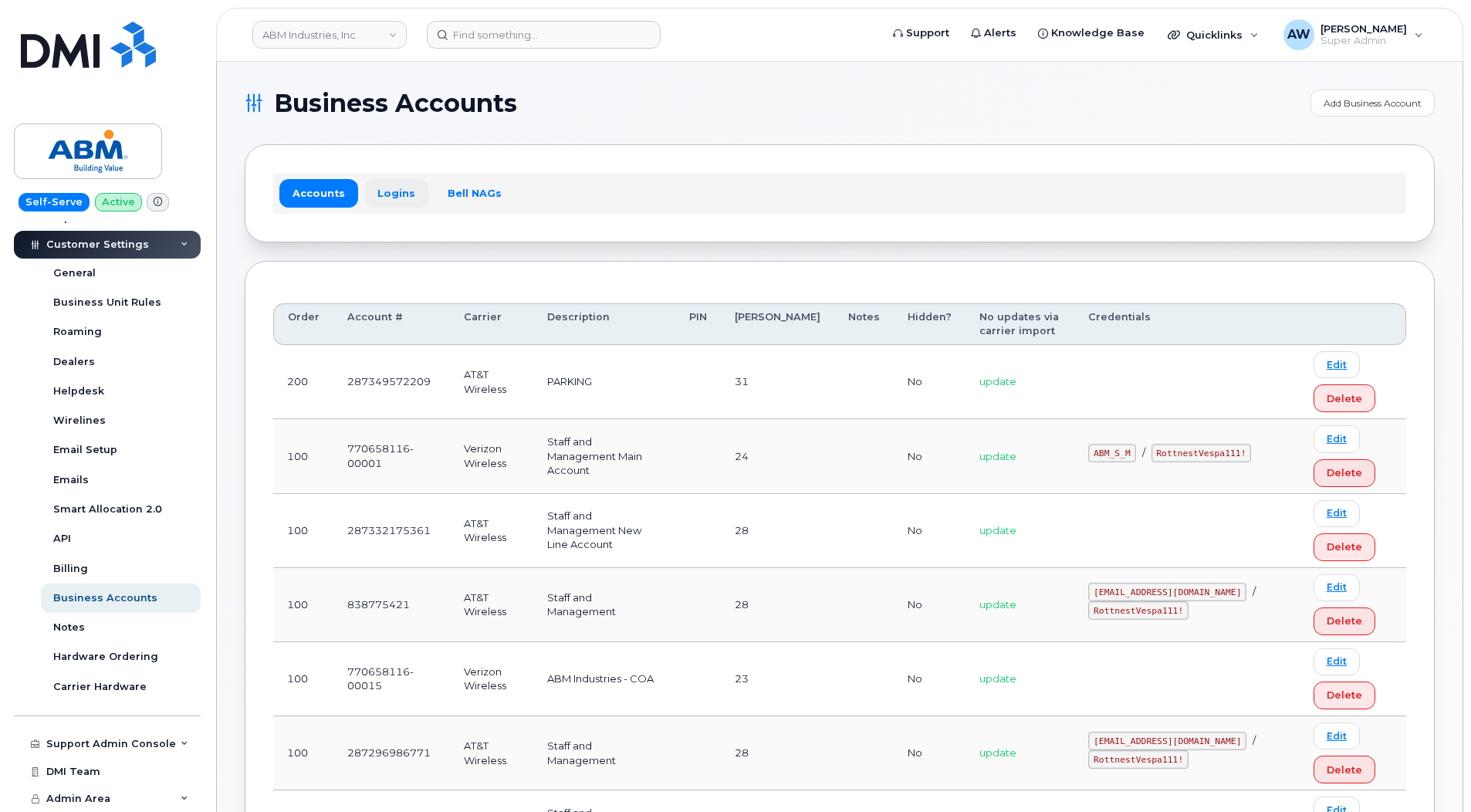
click at [397, 194] on link "Logins" at bounding box center [397, 193] width 64 height 28
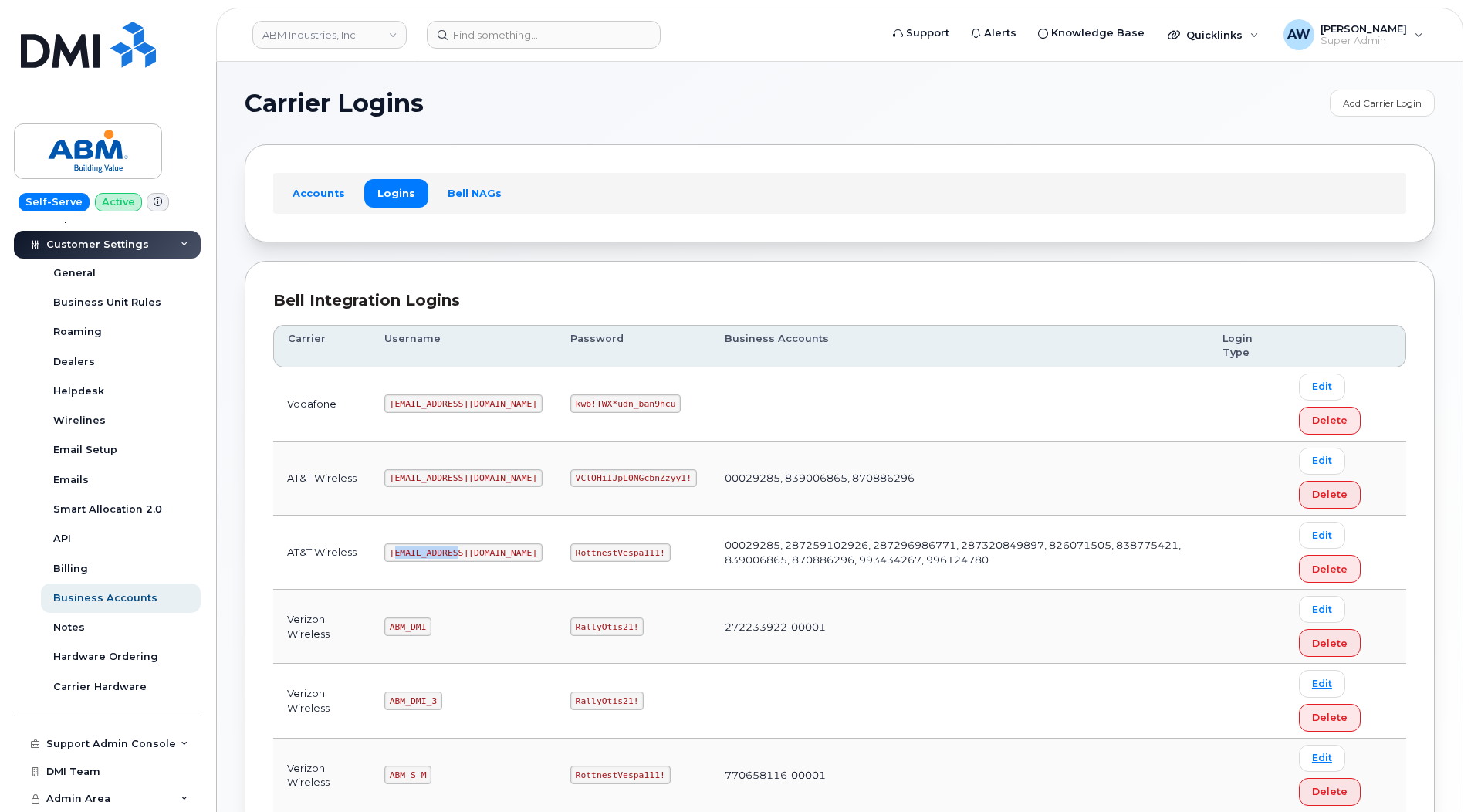
drag, startPoint x: 394, startPoint y: 552, endPoint x: 475, endPoint y: 551, distance: 81.0
click at [475, 551] on td "abm@dminc.com" at bounding box center [464, 552] width 186 height 74
drag, startPoint x: 464, startPoint y: 554, endPoint x: 397, endPoint y: 561, distance: 67.4
click at [397, 566] on td "abm@dminc.com" at bounding box center [464, 552] width 186 height 74
drag, startPoint x: 394, startPoint y: 554, endPoint x: 475, endPoint y: 552, distance: 81.0
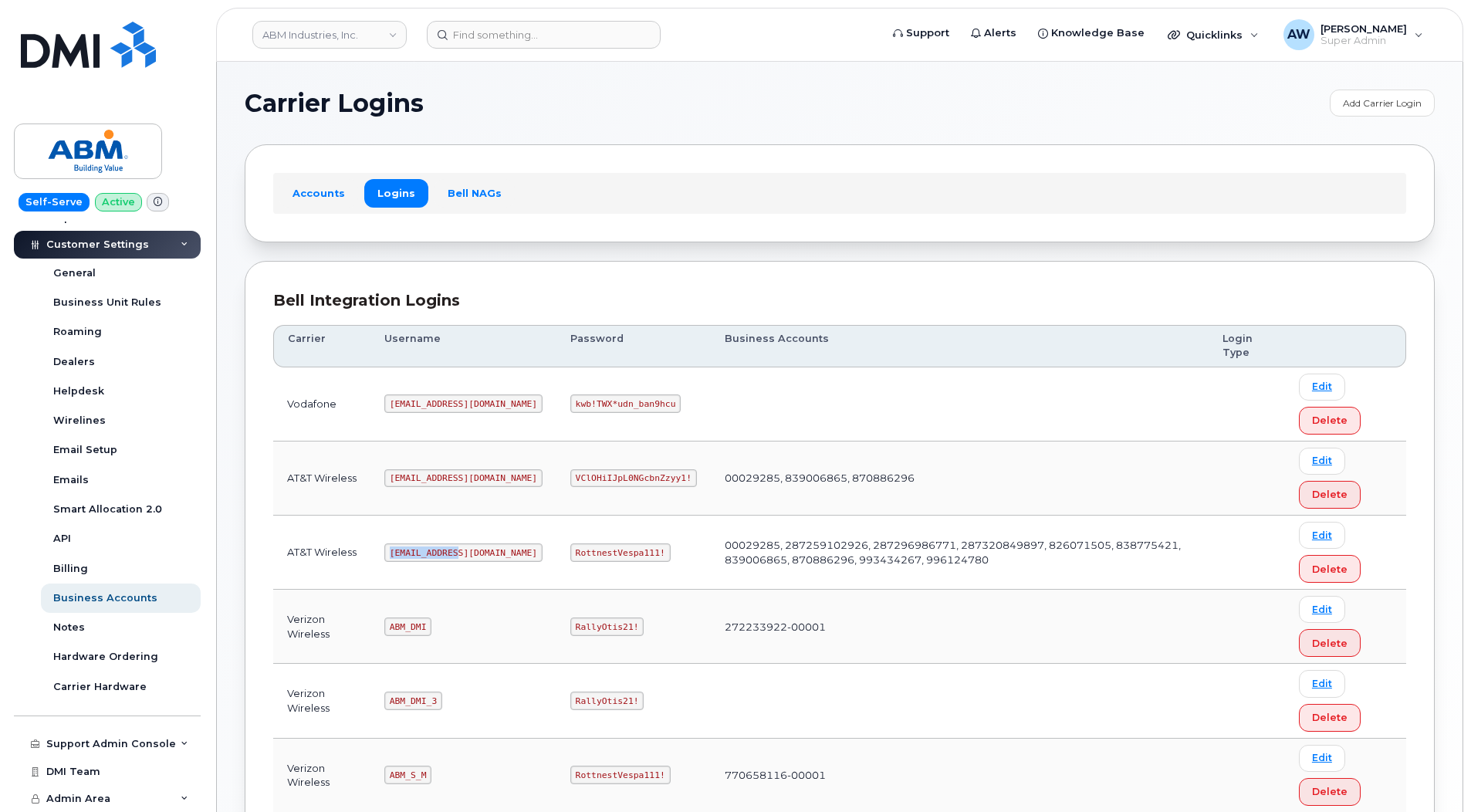
click at [475, 552] on td "abm@dminc.com" at bounding box center [464, 552] width 186 height 74
copy code "abm@dminc.com"
drag, startPoint x: 521, startPoint y: 550, endPoint x: 625, endPoint y: 548, distance: 104.0
click at [625, 548] on td "RottnestVespa111!" at bounding box center [634, 552] width 155 height 74
copy code "RottnestVespa111!"
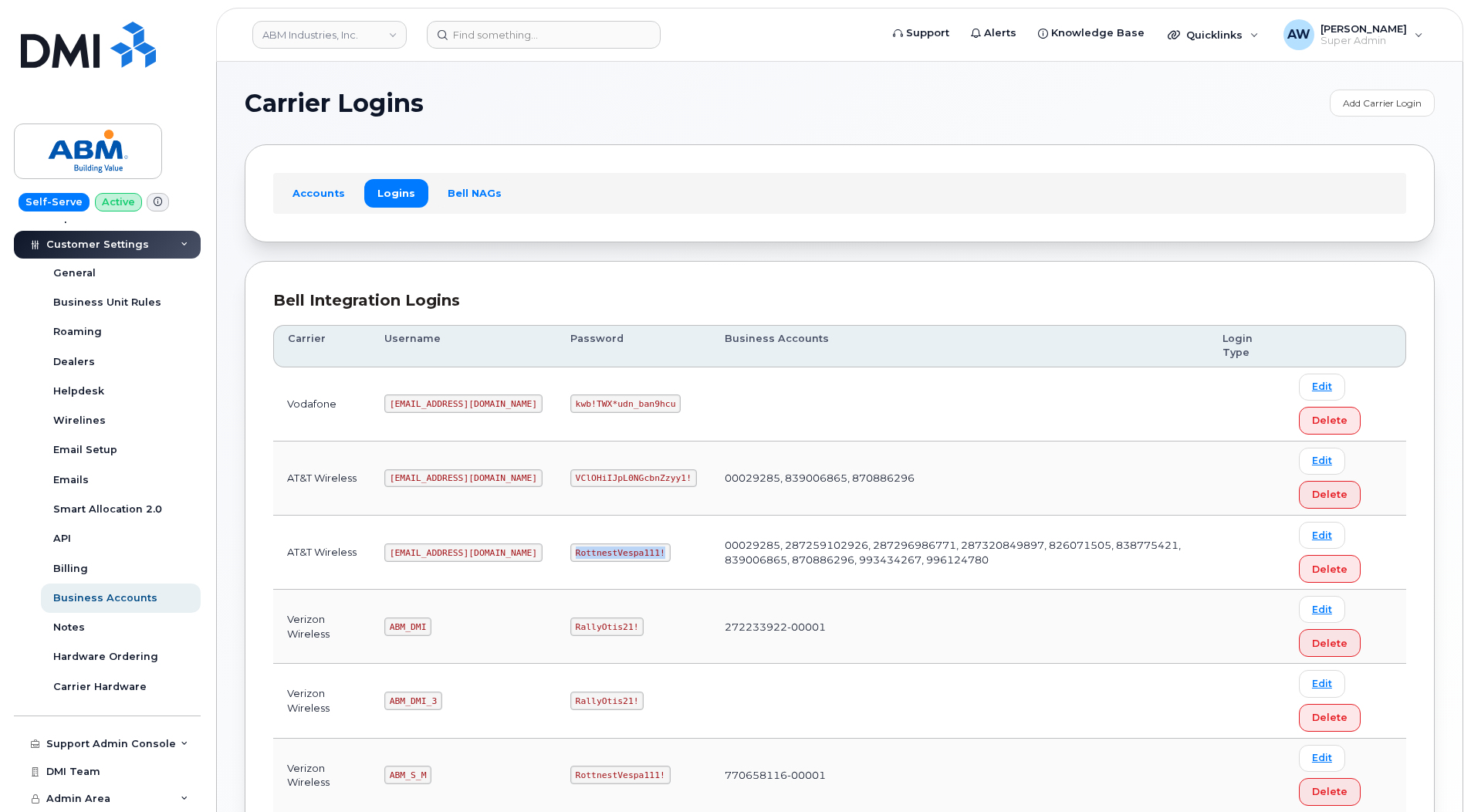
click at [402, 561] on code "abm@dminc.com" at bounding box center [463, 553] width 158 height 19
drag, startPoint x: 387, startPoint y: 550, endPoint x: 460, endPoint y: 553, distance: 73.1
click at [460, 553] on td "abm@dminc.com" at bounding box center [464, 552] width 186 height 74
copy code "abm@dminc.com"
drag, startPoint x: 522, startPoint y: 552, endPoint x: 607, endPoint y: 551, distance: 85.0
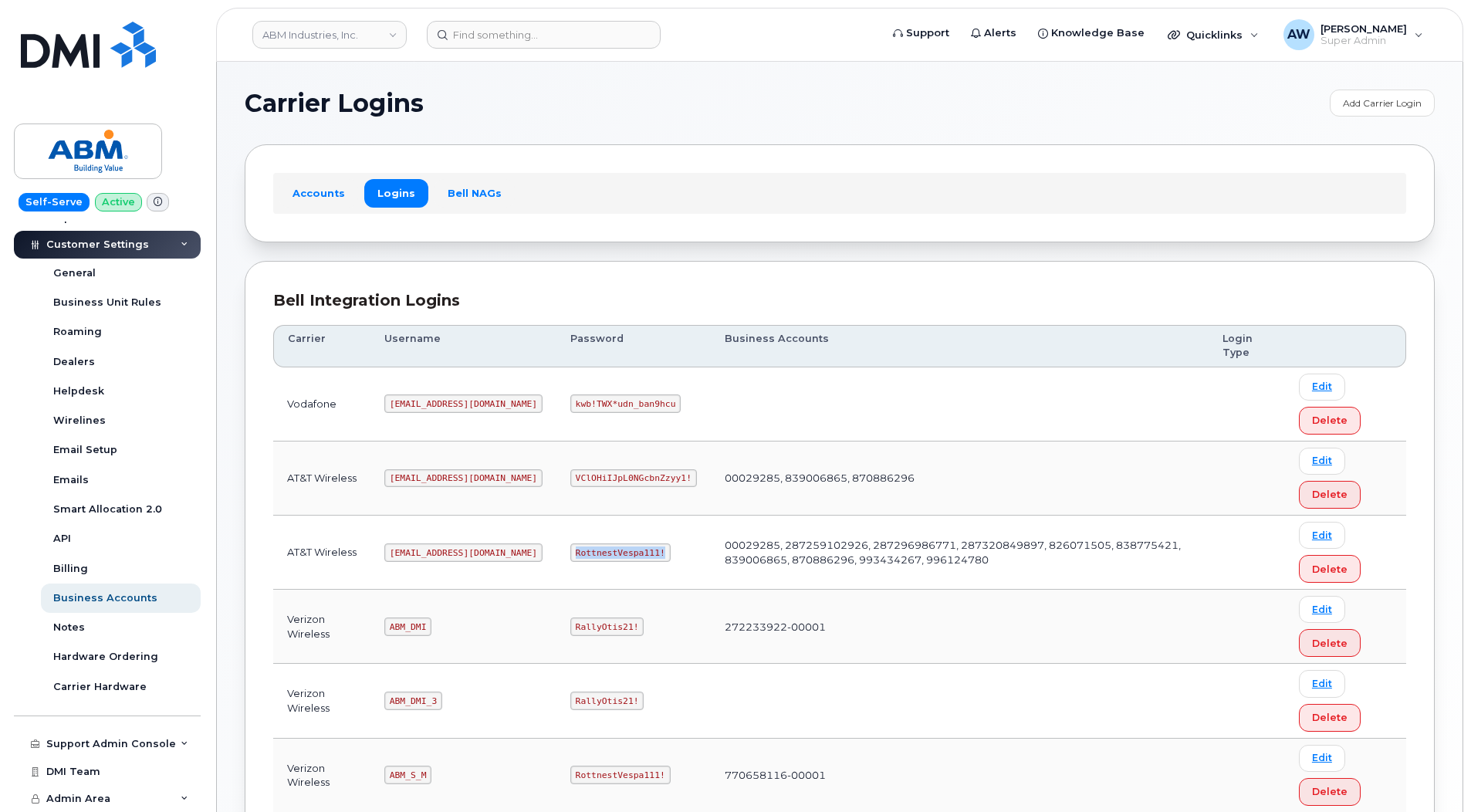
click at [607, 551] on code "RottnestVespa111!" at bounding box center [621, 553] width 101 height 19
copy code "RottnestVespa111!"
